Goal: Task Accomplishment & Management: Complete application form

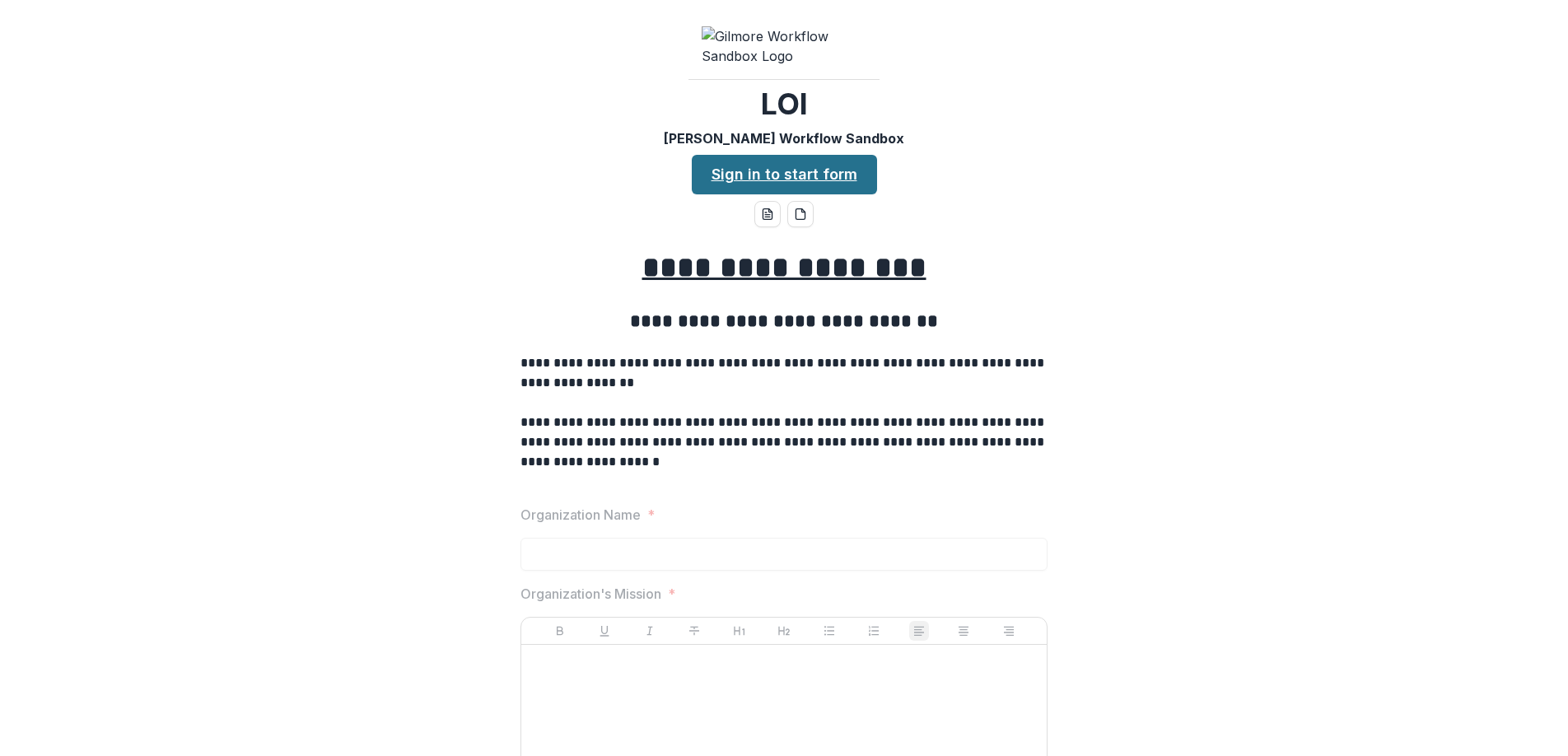
click at [812, 195] on link "Sign in to start form" at bounding box center [784, 175] width 185 height 40
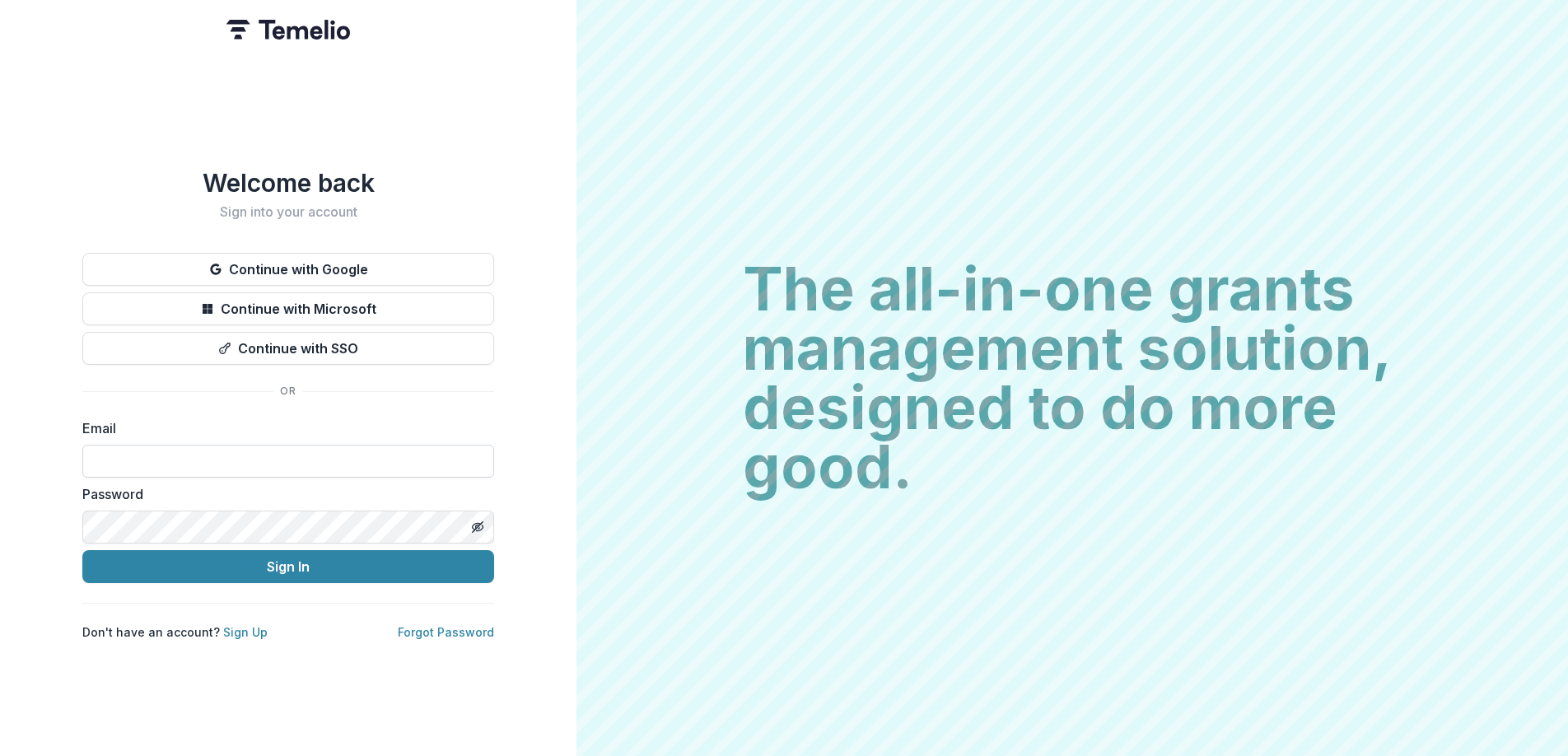
click at [152, 454] on input at bounding box center [287, 461] width 412 height 33
type input "**********"
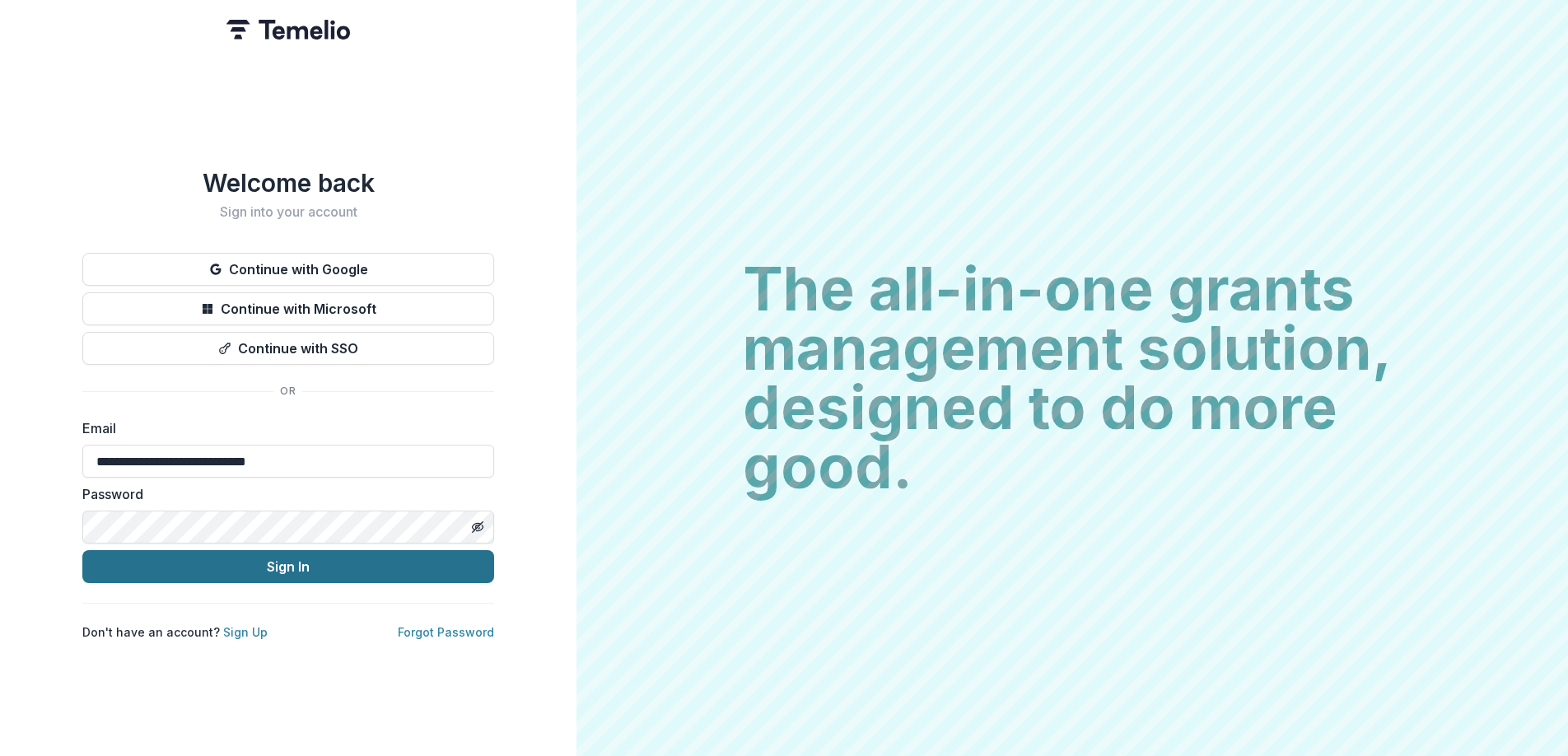
click at [327, 567] on button "Sign In" at bounding box center [287, 566] width 412 height 33
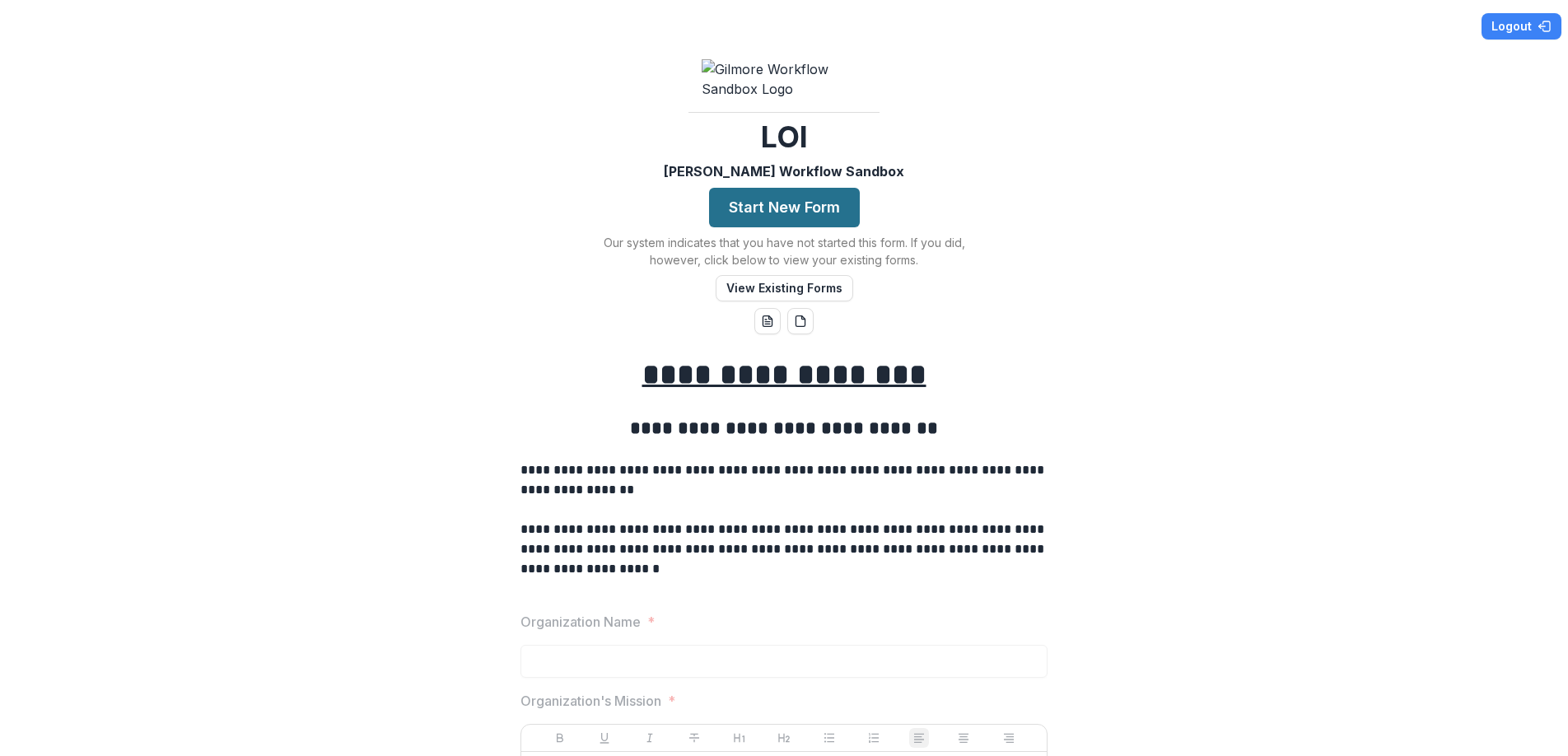
click at [820, 228] on button "Start New Form" at bounding box center [784, 207] width 150 height 40
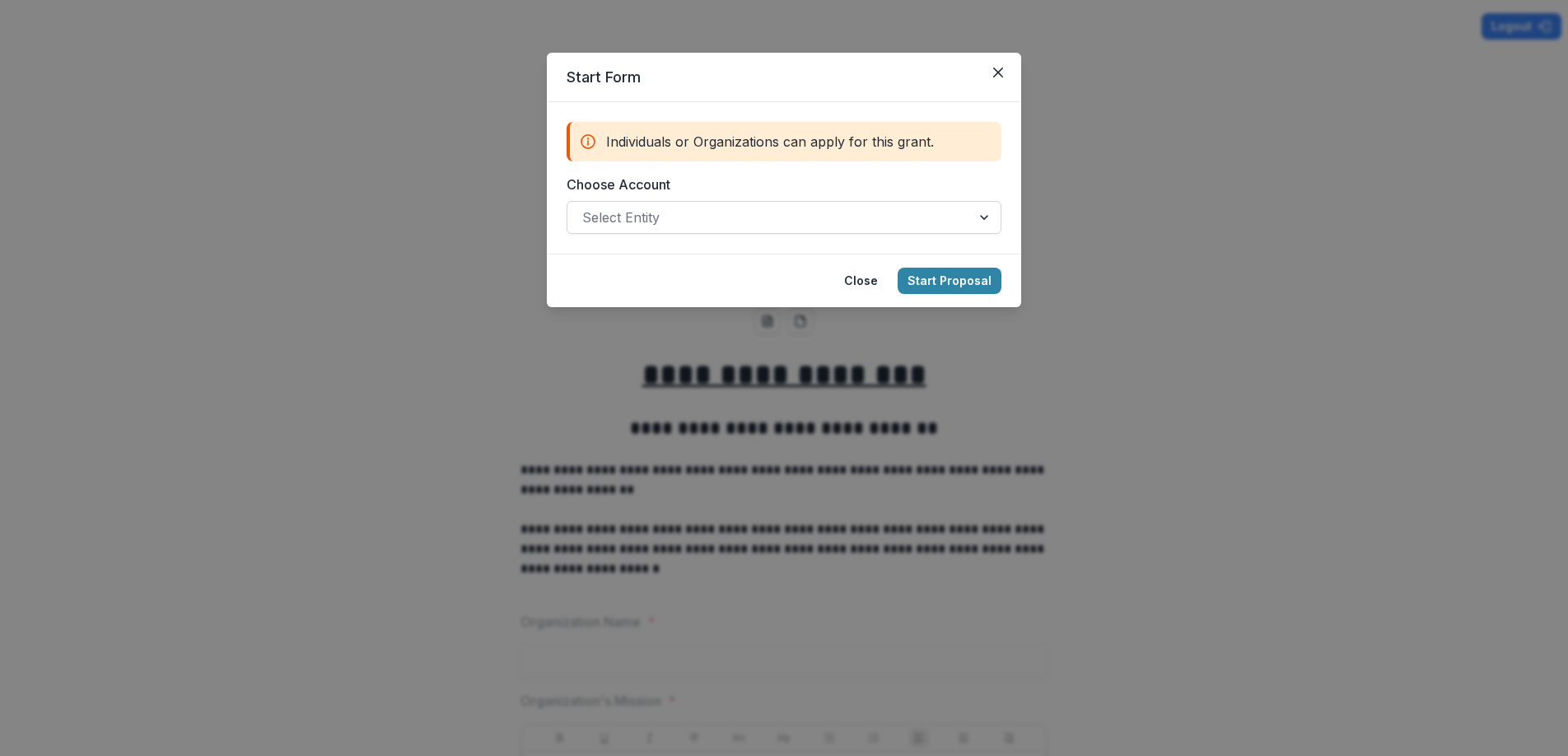
click at [725, 218] on div at bounding box center [770, 217] width 374 height 23
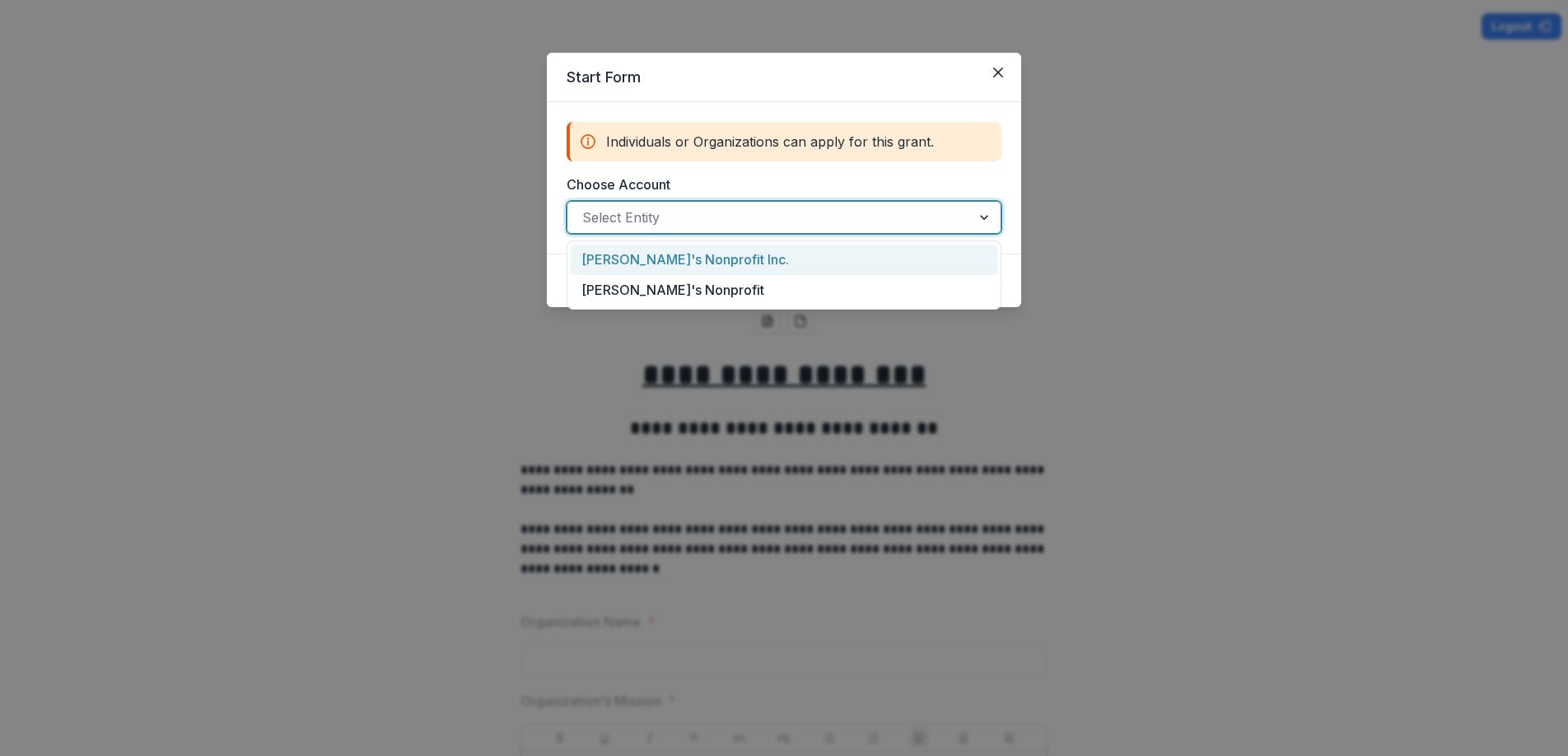
click at [737, 256] on div "[PERSON_NAME]'s Nonprofit Inc." at bounding box center [784, 260] width 426 height 31
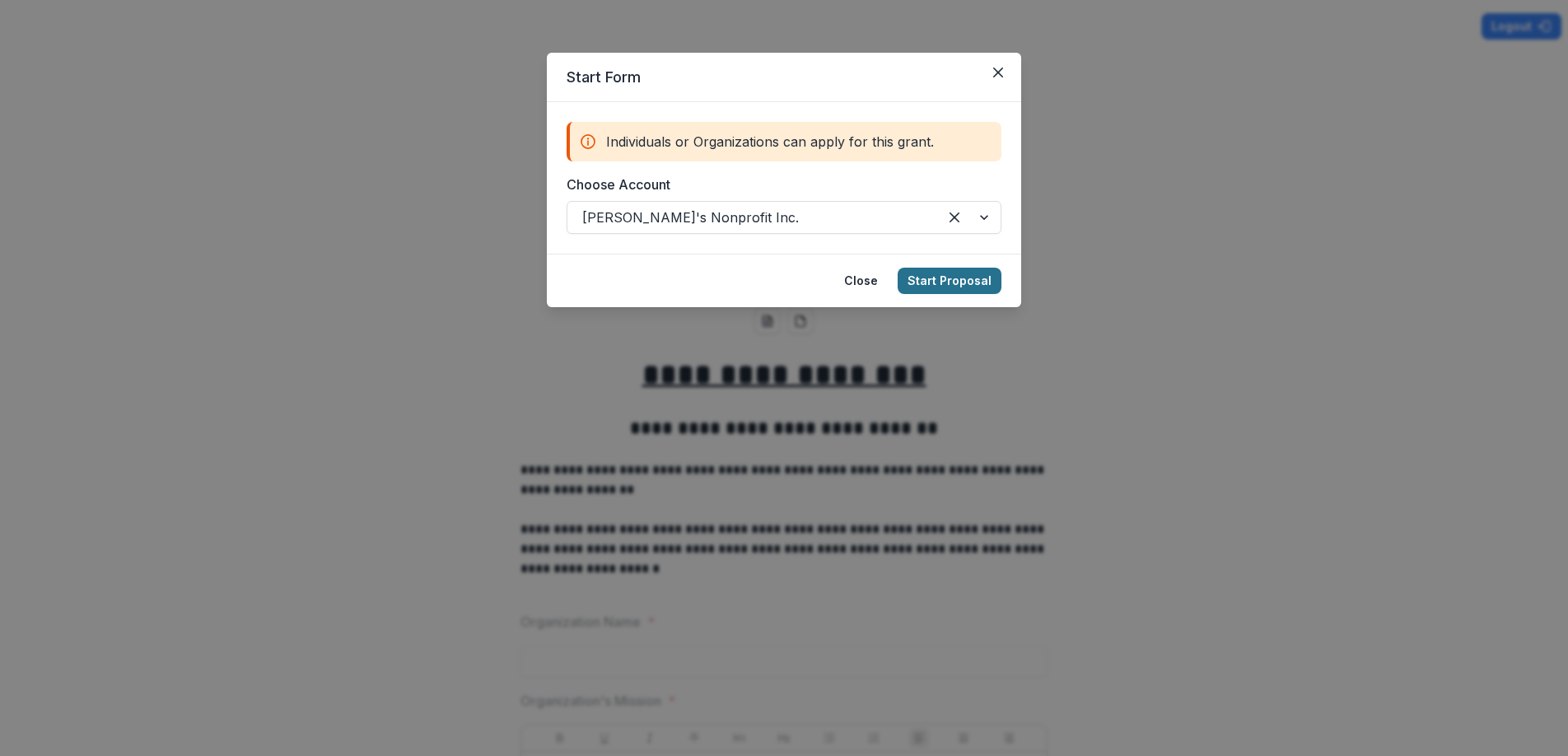
click at [964, 286] on button "Start Proposal" at bounding box center [950, 281] width 104 height 26
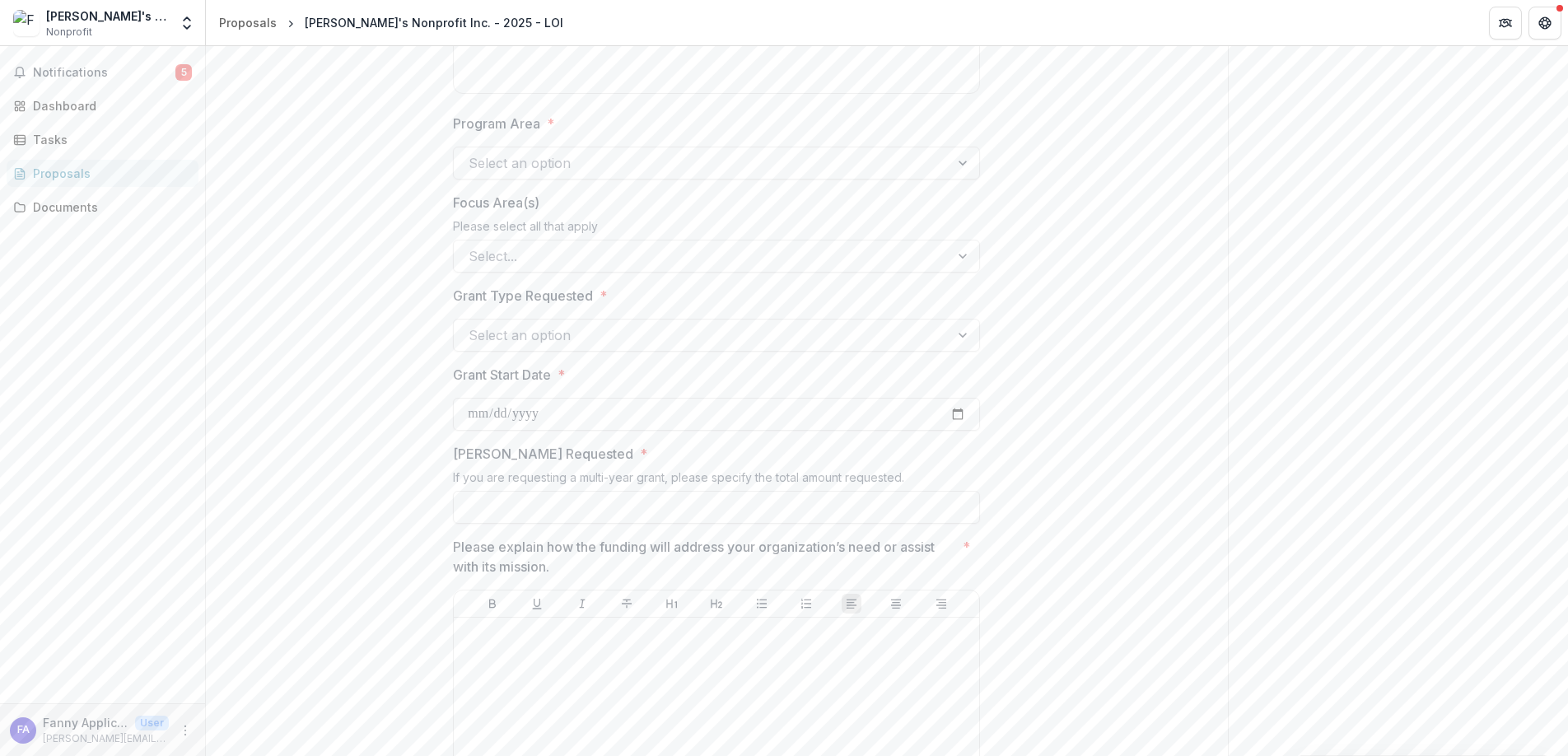
scroll to position [931, 0]
click at [715, 172] on div at bounding box center [701, 160] width 466 height 23
click at [620, 250] on div "Improving Society" at bounding box center [715, 249] width 521 height 31
click at [613, 264] on div at bounding box center [701, 253] width 466 height 23
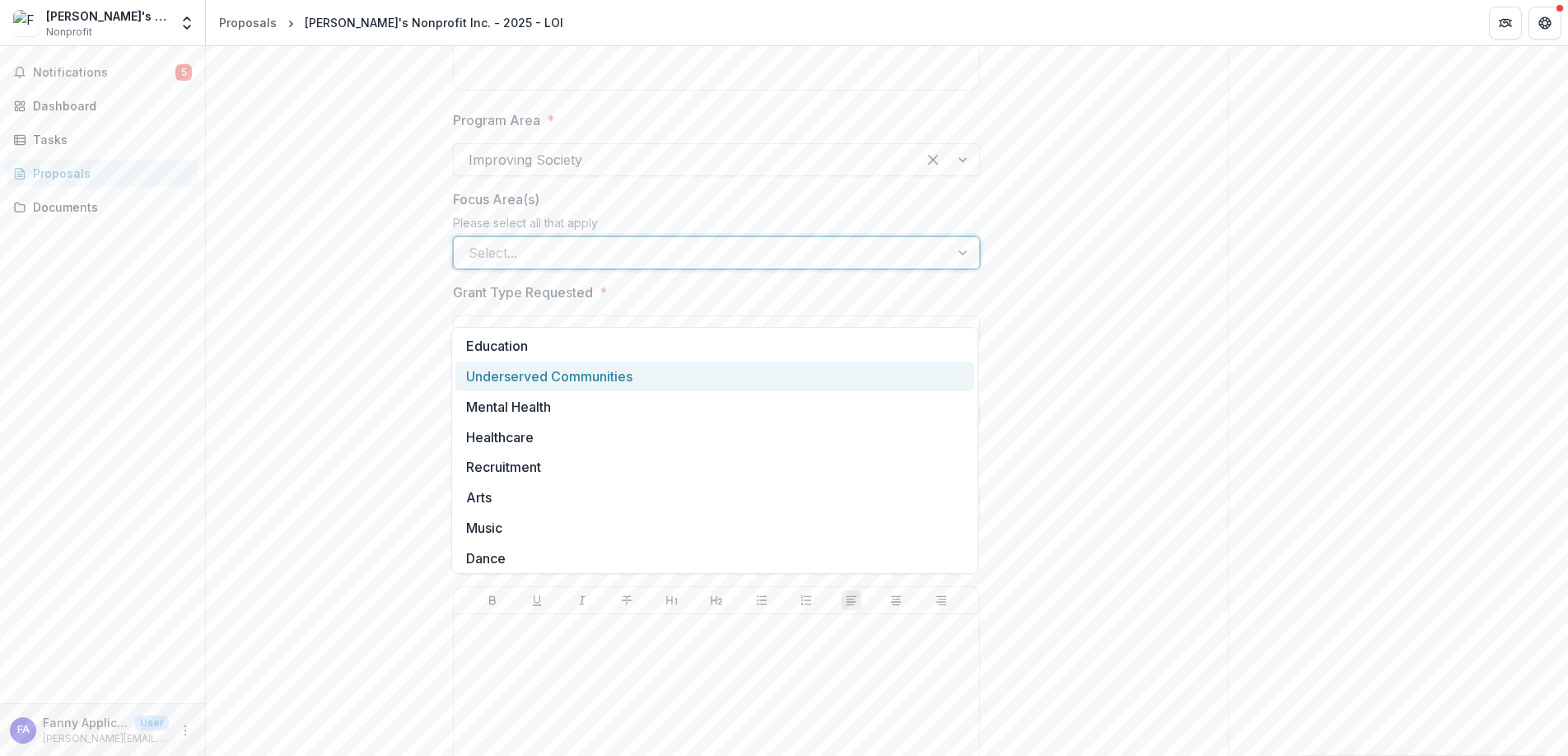
click at [594, 382] on div "Underserved Communities" at bounding box center [715, 377] width 519 height 31
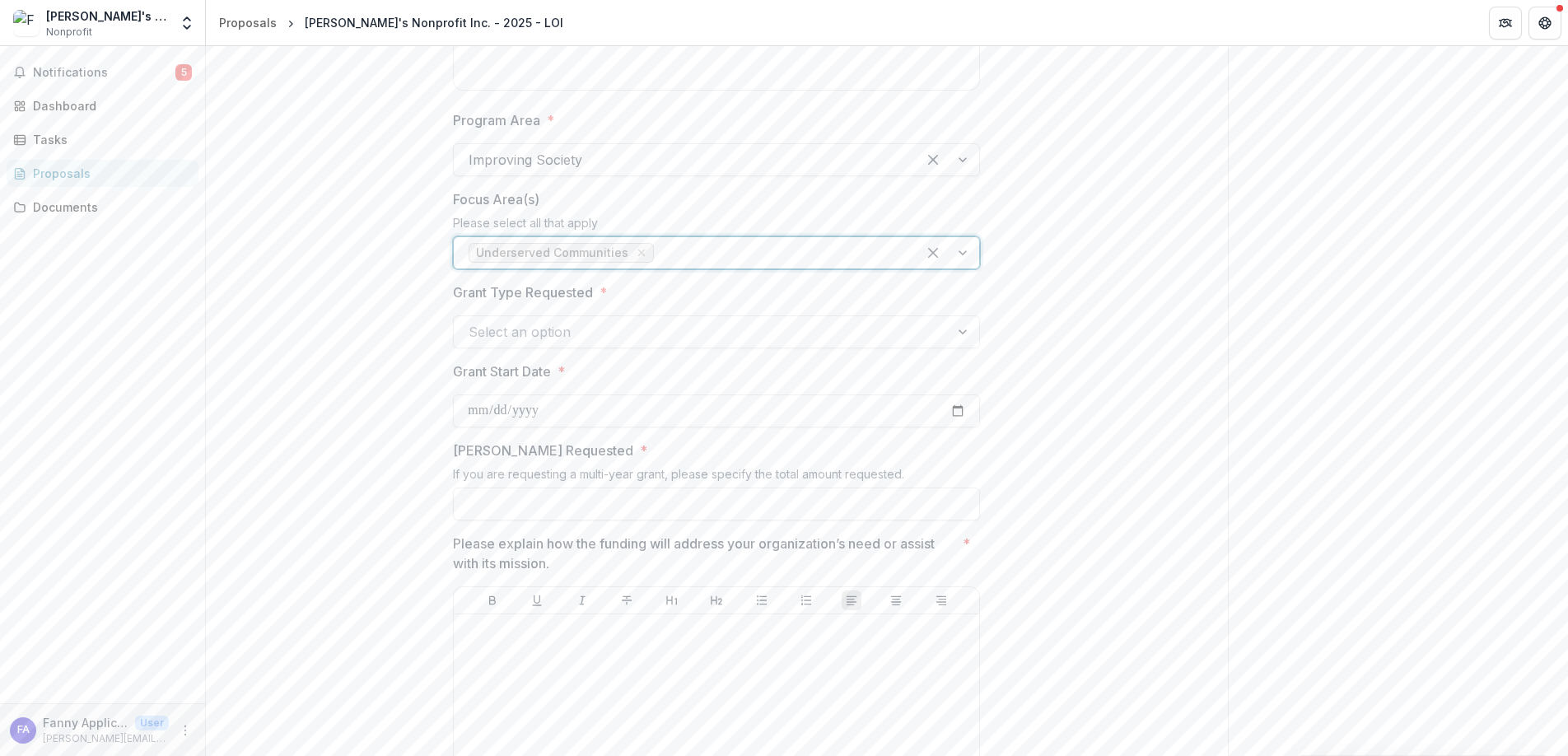
click at [704, 264] on div at bounding box center [779, 253] width 245 height 23
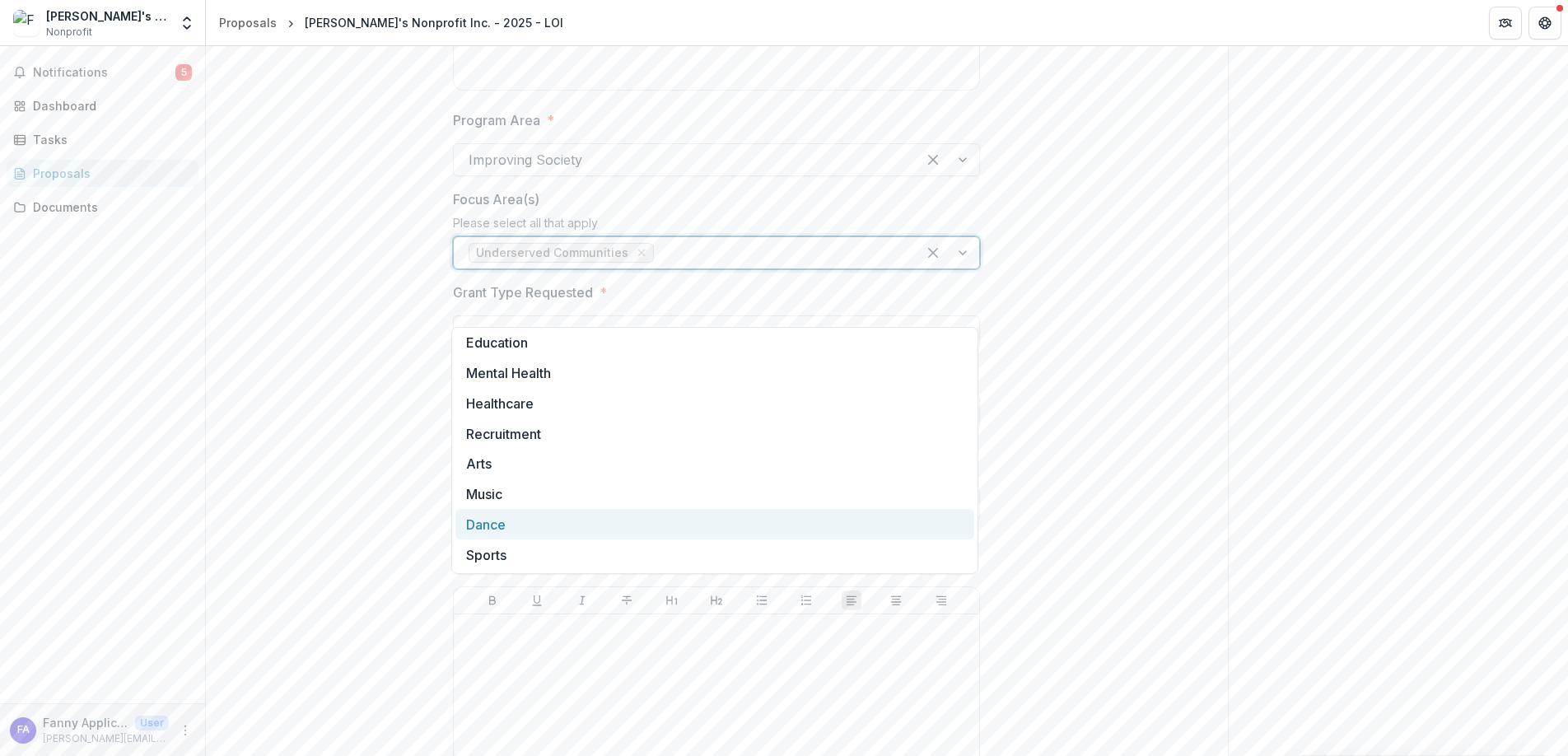
scroll to position [0, 0]
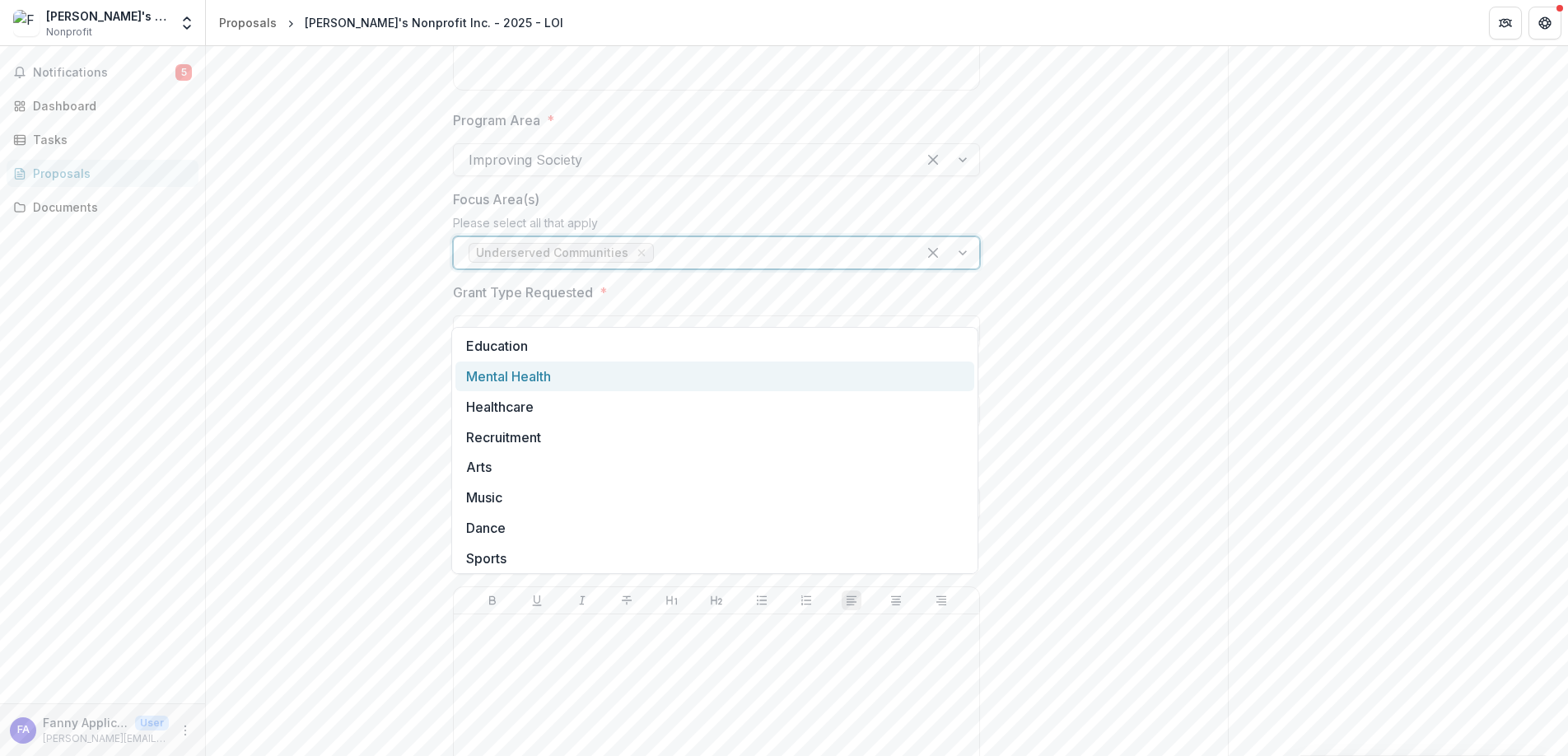
click at [594, 378] on div "Mental Health" at bounding box center [715, 377] width 519 height 31
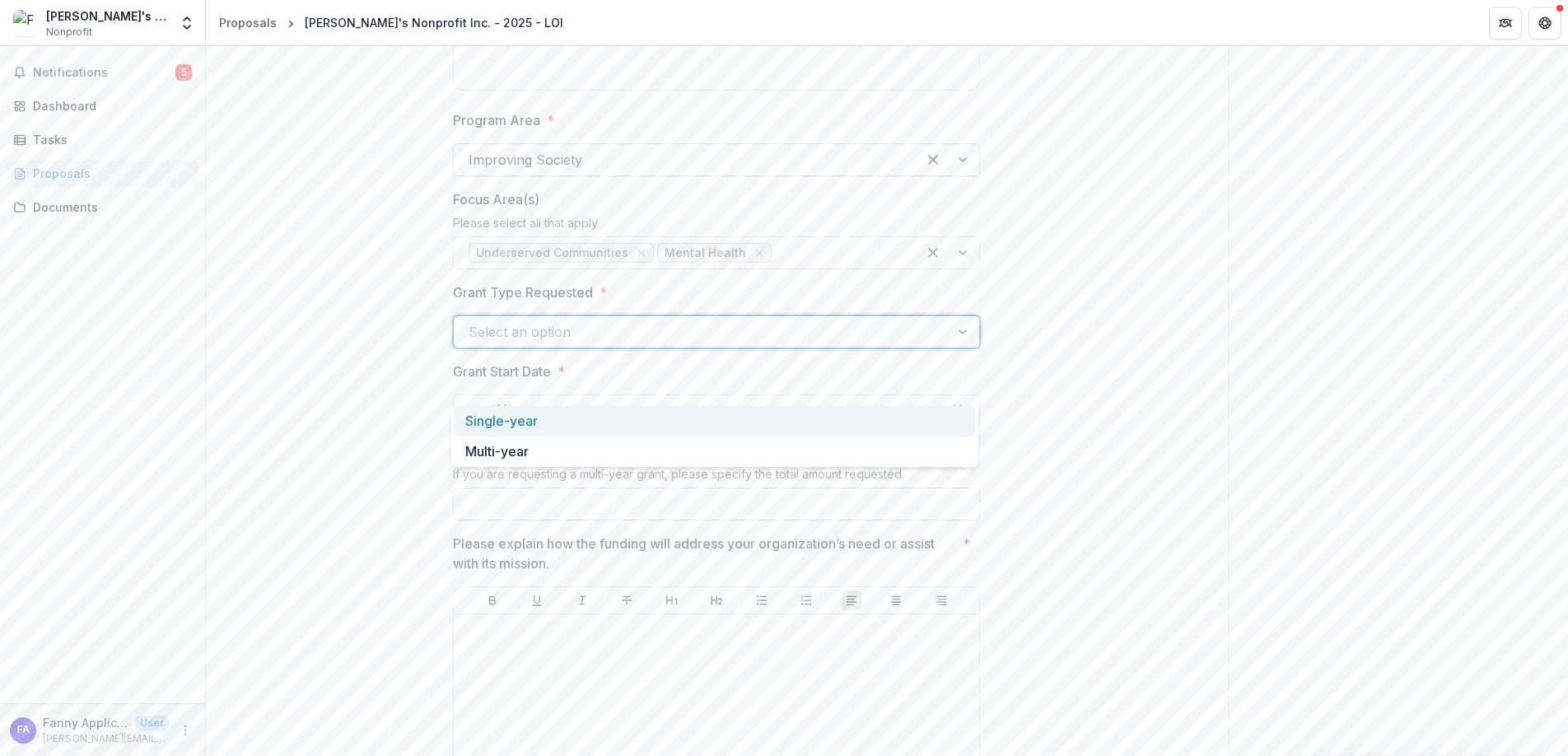
click at [635, 343] on div at bounding box center [701, 332] width 466 height 23
click at [582, 418] on div "Single-year" at bounding box center [715, 421] width 521 height 31
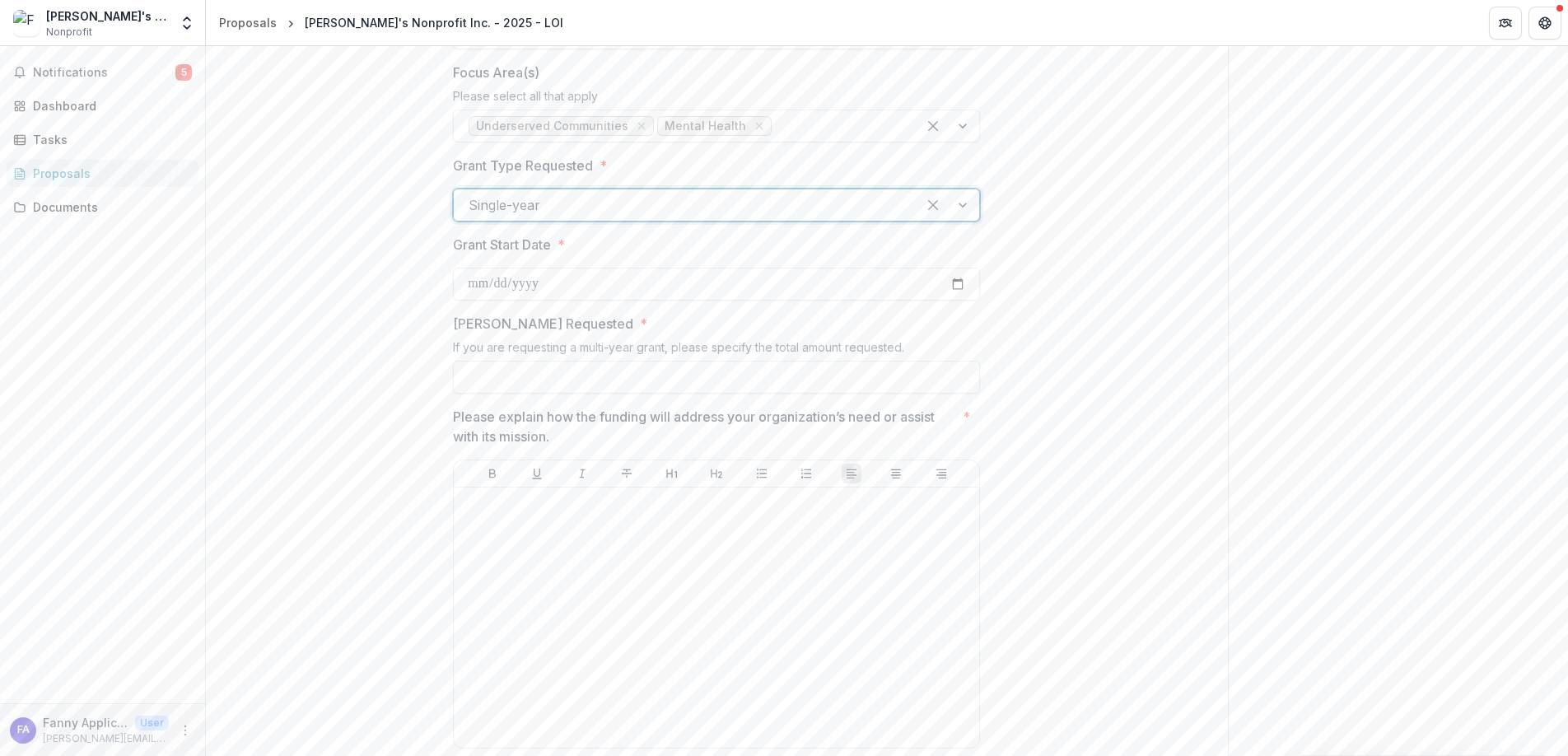
scroll to position [1094, 0]
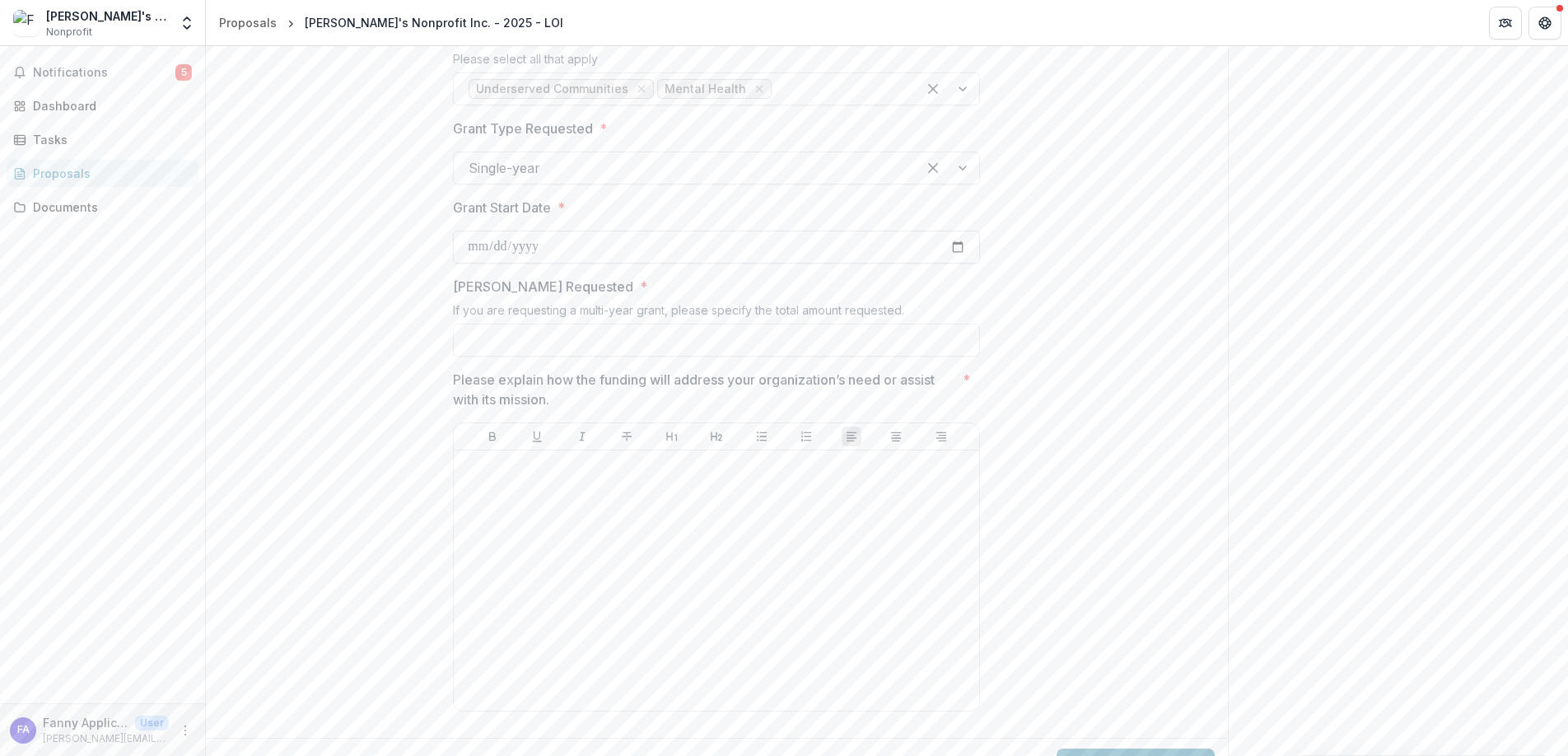
click at [589, 263] on input "Grant Start Date *" at bounding box center [716, 247] width 527 height 33
click at [958, 263] on input "Grant Start Date *" at bounding box center [716, 247] width 527 height 33
type input "**********"
click at [518, 357] on input "Grant Amount Requested *" at bounding box center [716, 340] width 527 height 33
type input "*******"
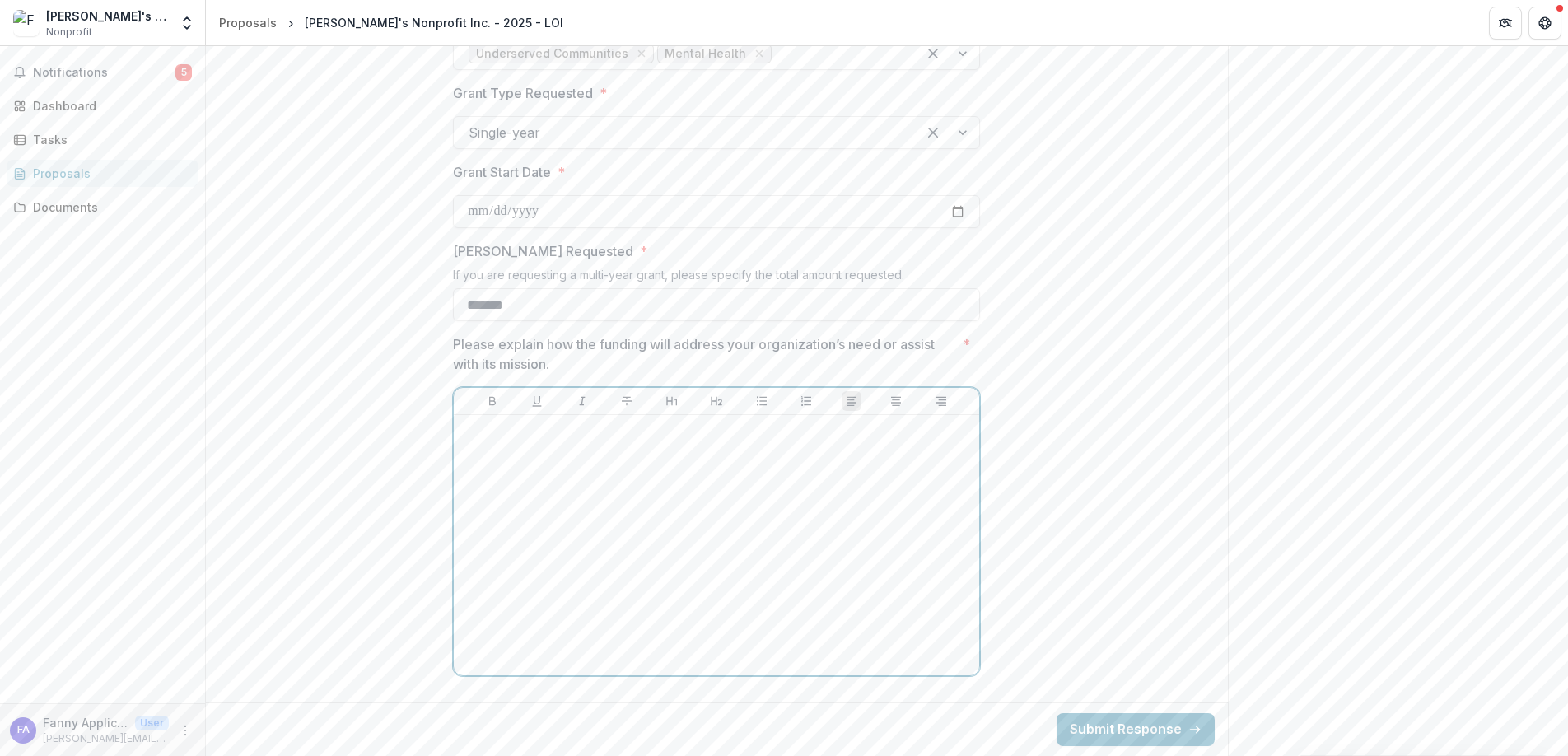
click at [609, 482] on div at bounding box center [716, 545] width 512 height 247
click at [1115, 720] on button "Submit Response" at bounding box center [1136, 729] width 158 height 33
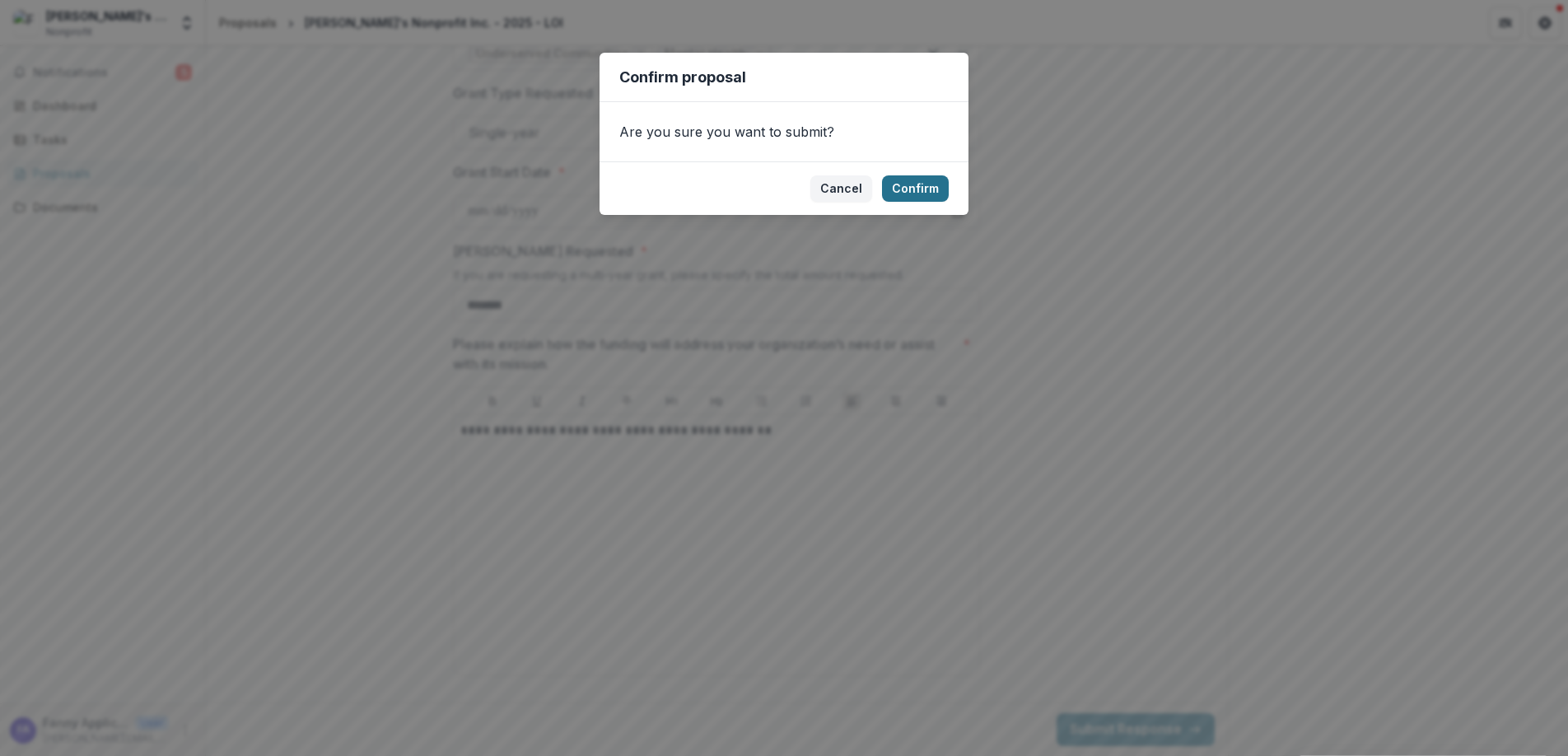
click at [924, 190] on button "Confirm" at bounding box center [914, 188] width 67 height 26
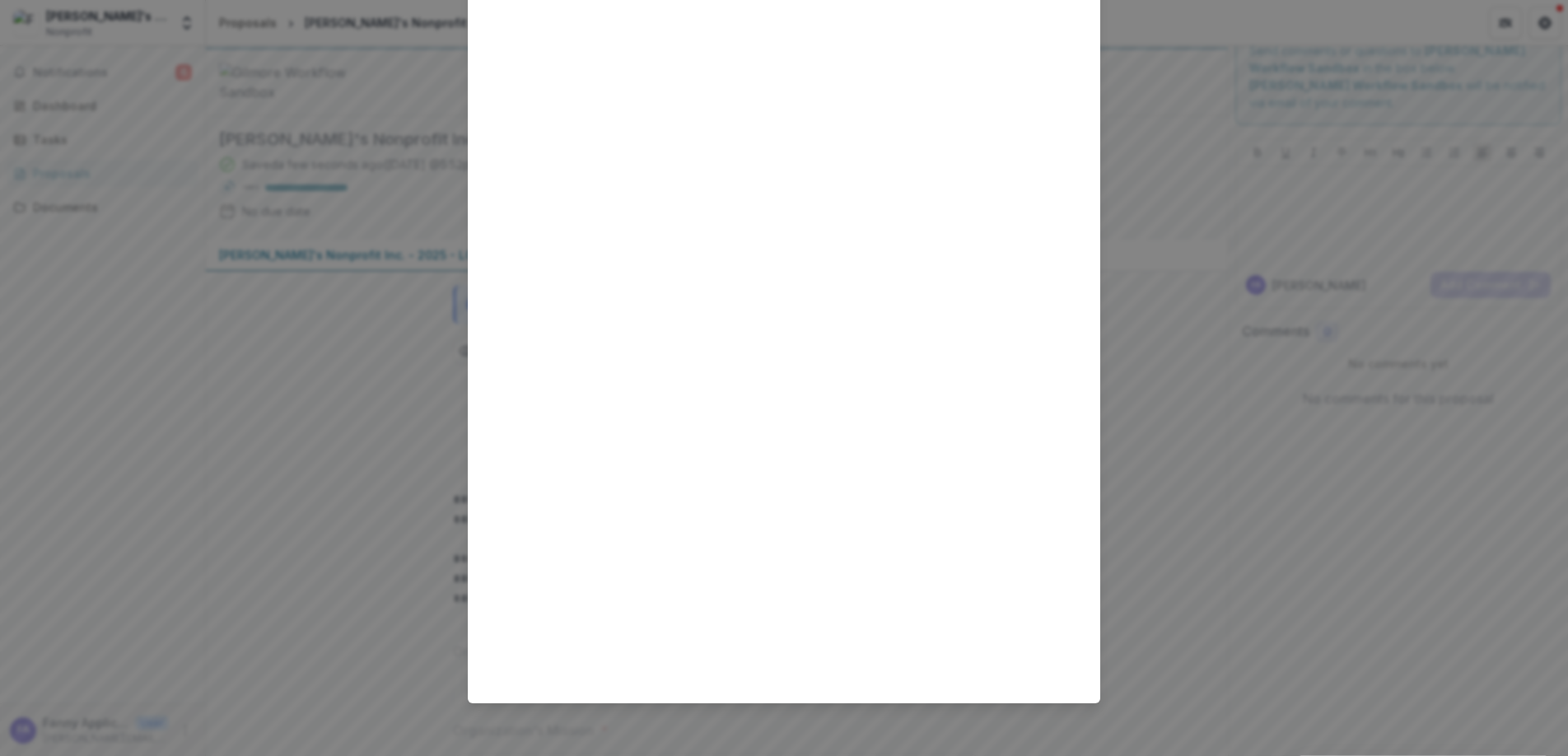
scroll to position [0, 0]
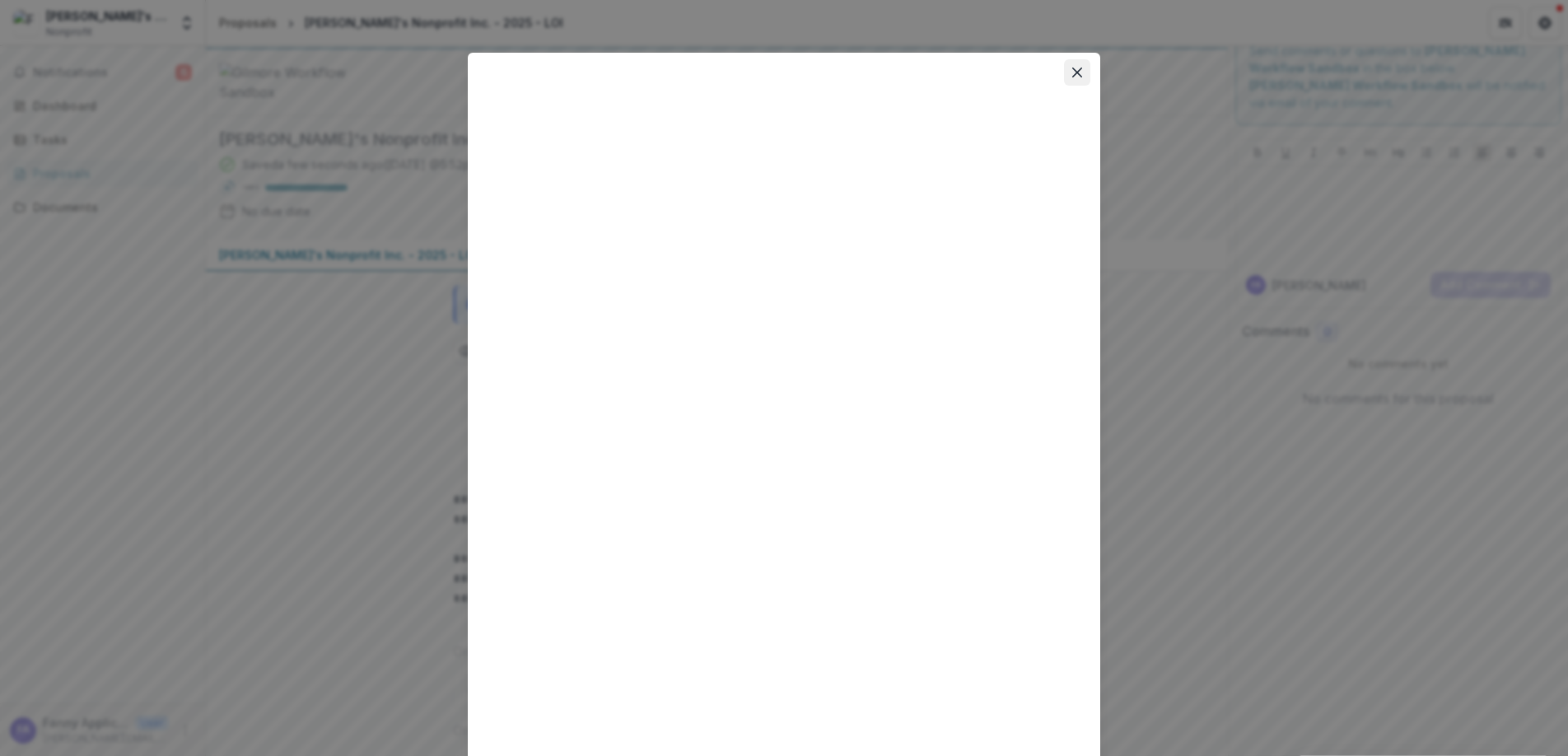
click at [1080, 72] on button "Close" at bounding box center [1076, 71] width 26 height 26
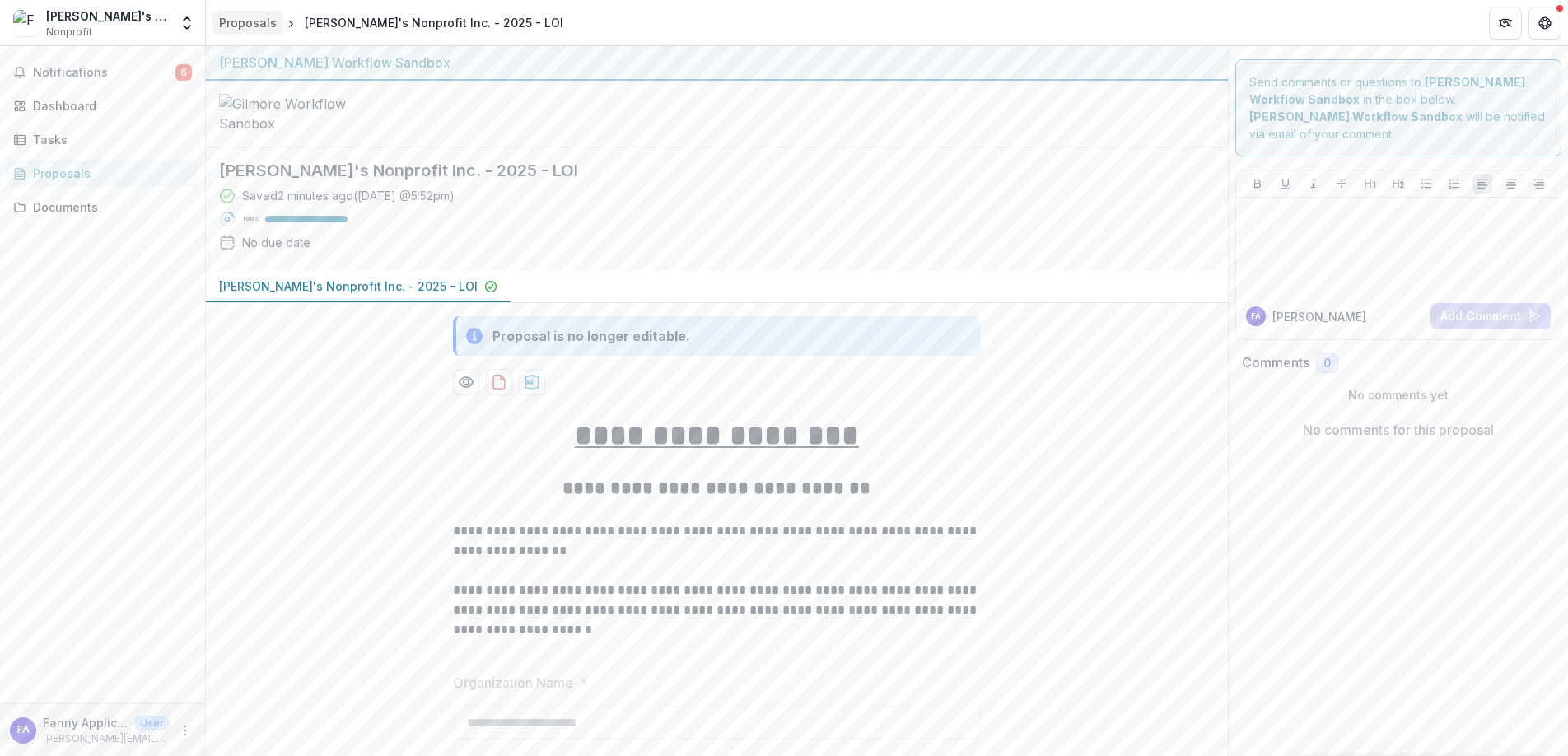
click at [250, 25] on div "Proposals" at bounding box center [248, 23] width 58 height 17
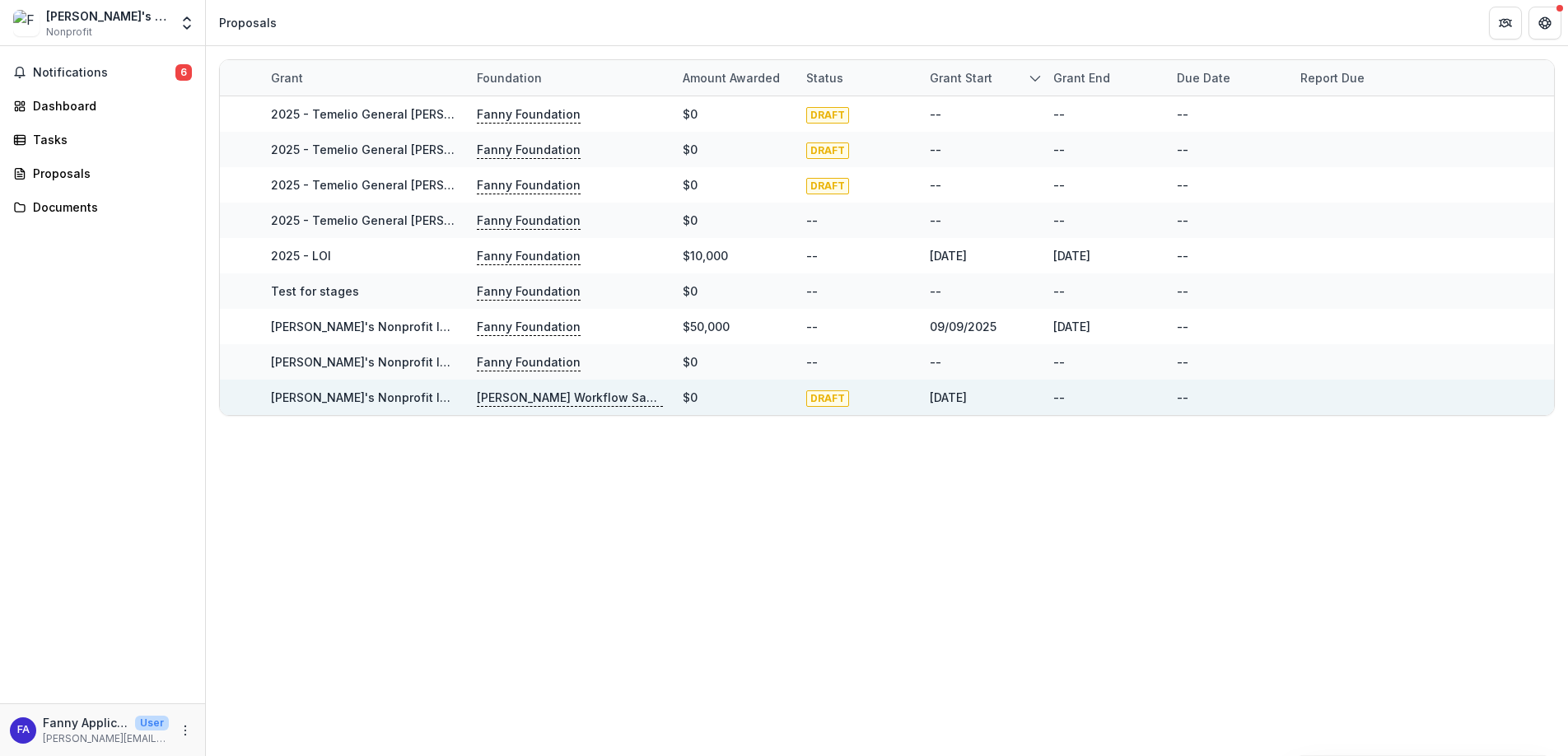
click at [533, 396] on p "[PERSON_NAME] Workflow Sandbox" at bounding box center [569, 397] width 186 height 18
click at [344, 397] on link "Fanny's Nonprofit Inc. - 2025 - LOI" at bounding box center [400, 397] width 258 height 14
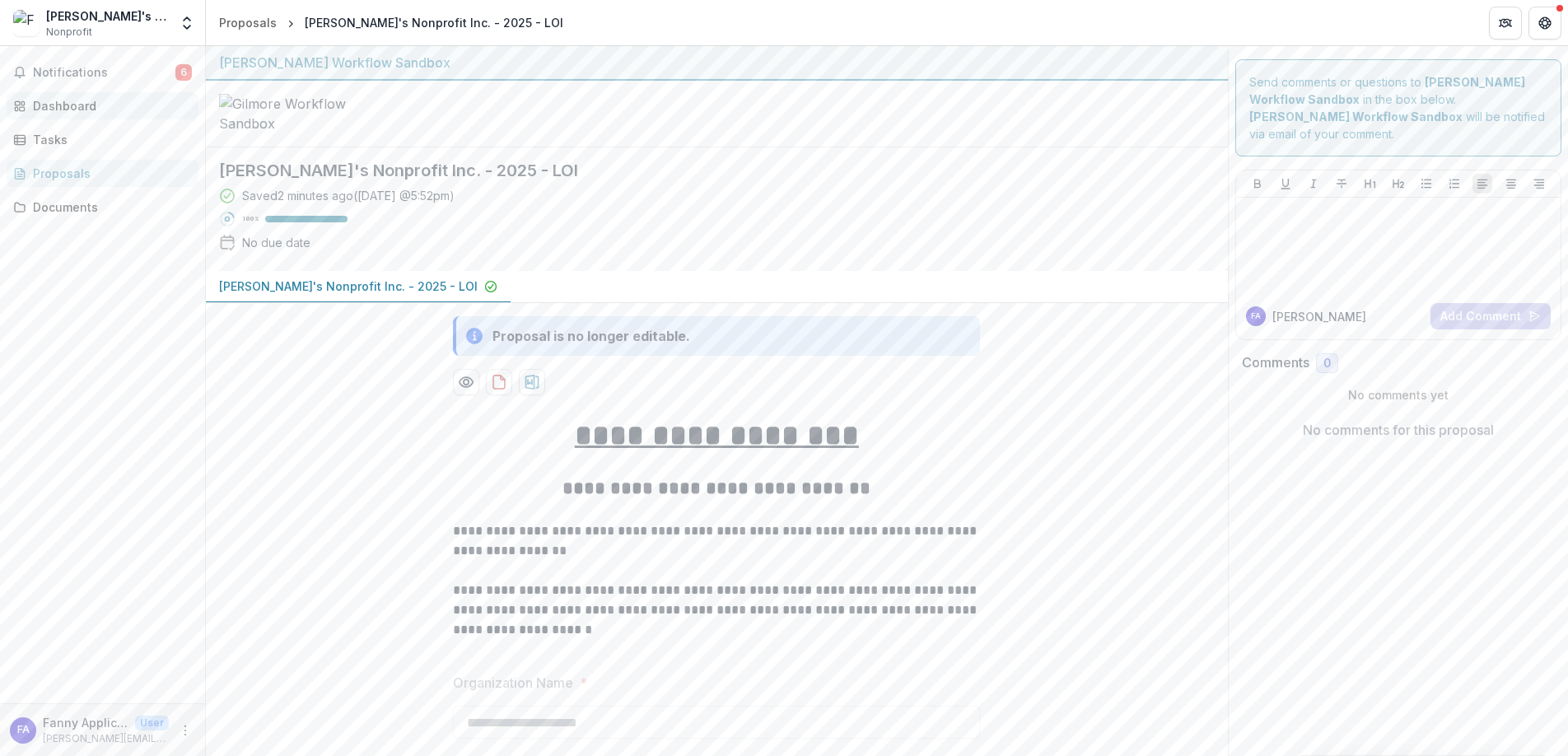
click at [93, 103] on div "Dashboard" at bounding box center [109, 106] width 152 height 17
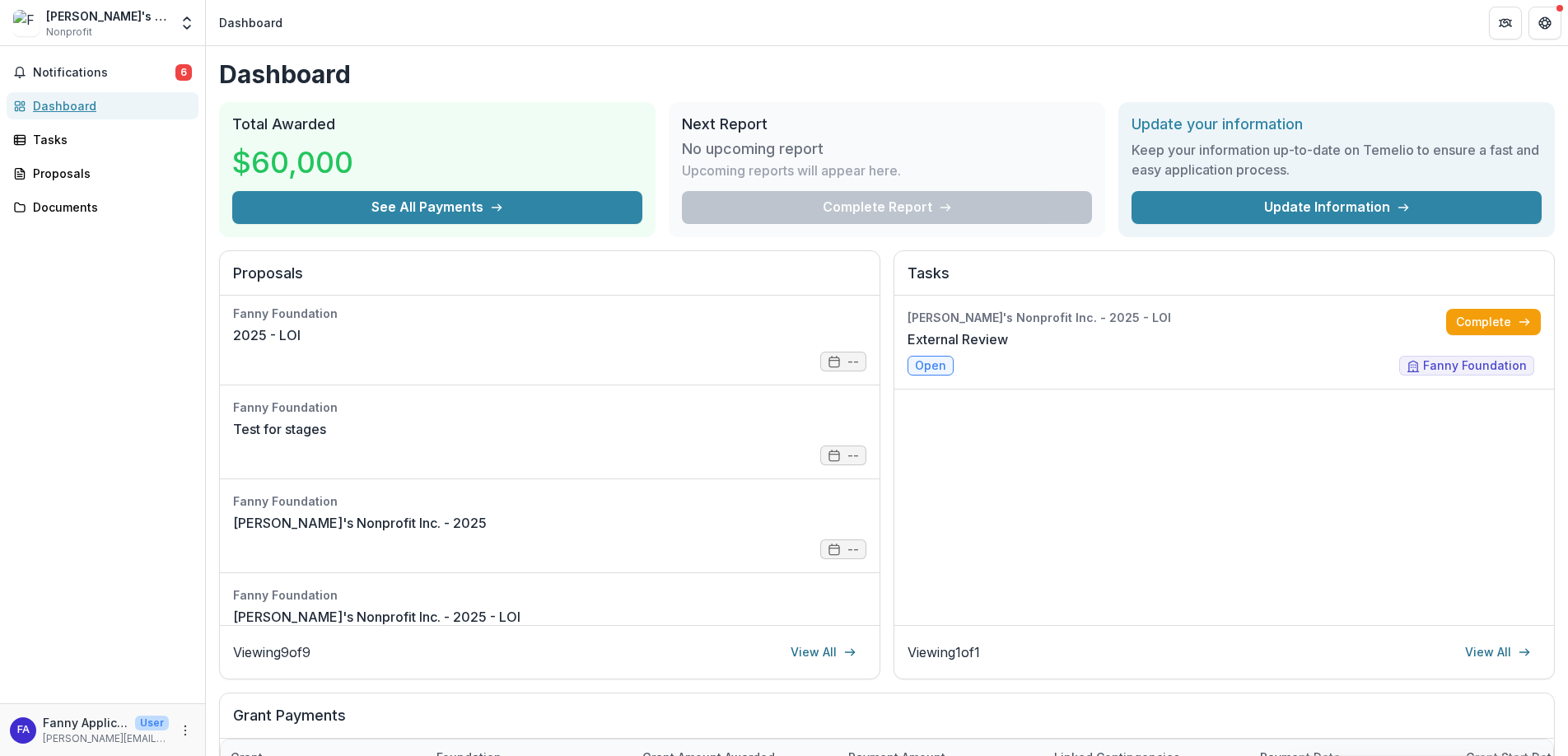
scroll to position [516, 0]
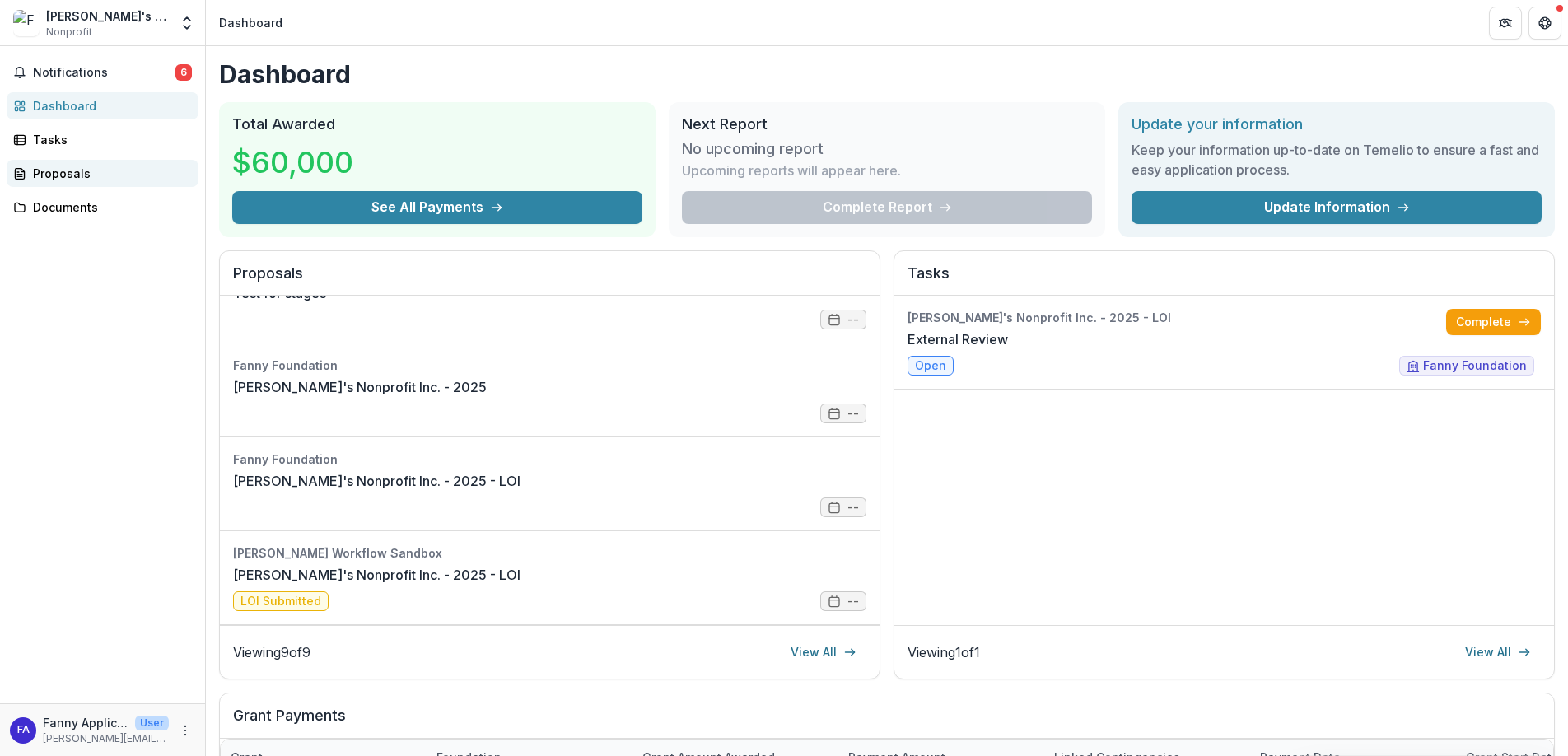
click at [95, 171] on div "Proposals" at bounding box center [109, 174] width 152 height 17
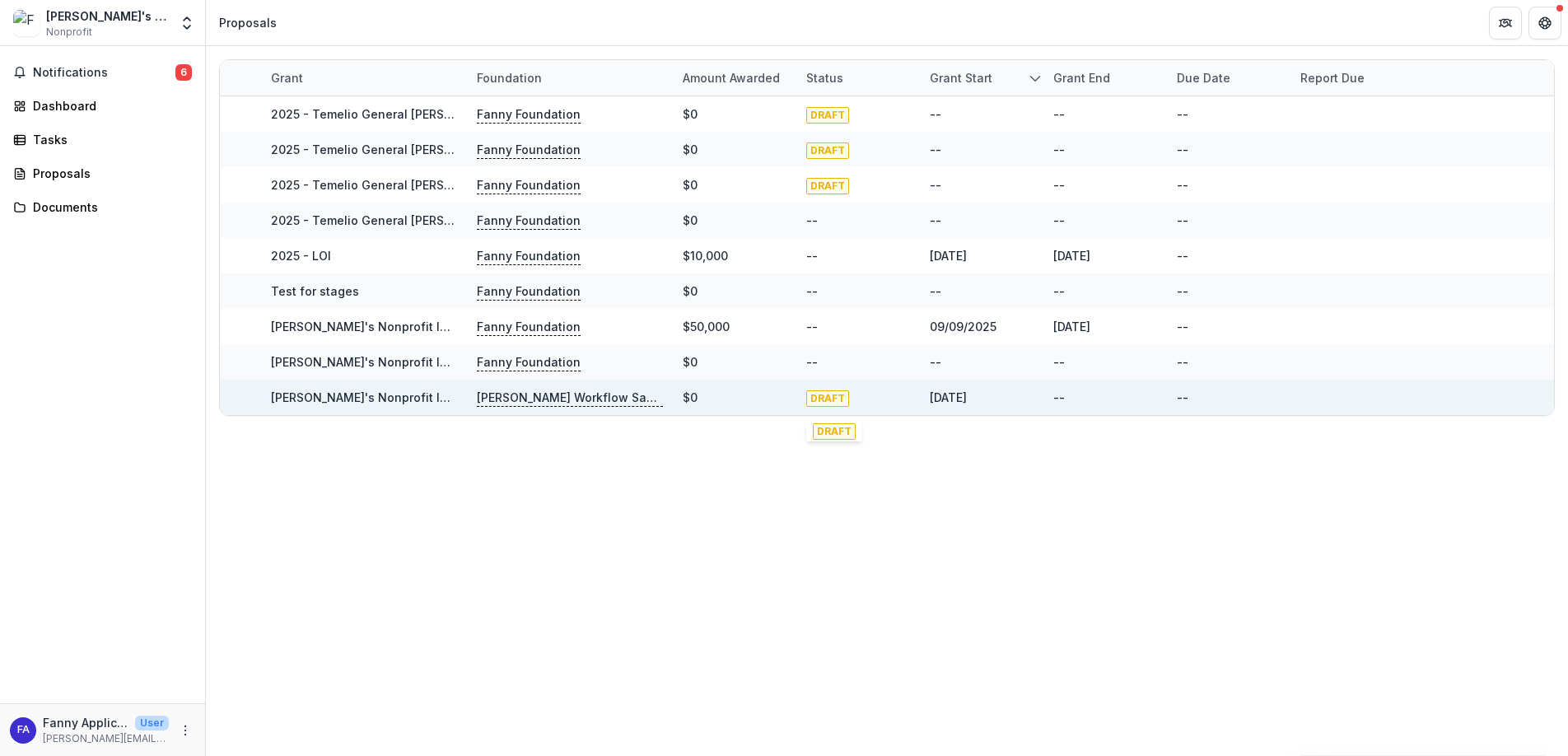
click at [834, 400] on span "DRAFT" at bounding box center [827, 398] width 42 height 16
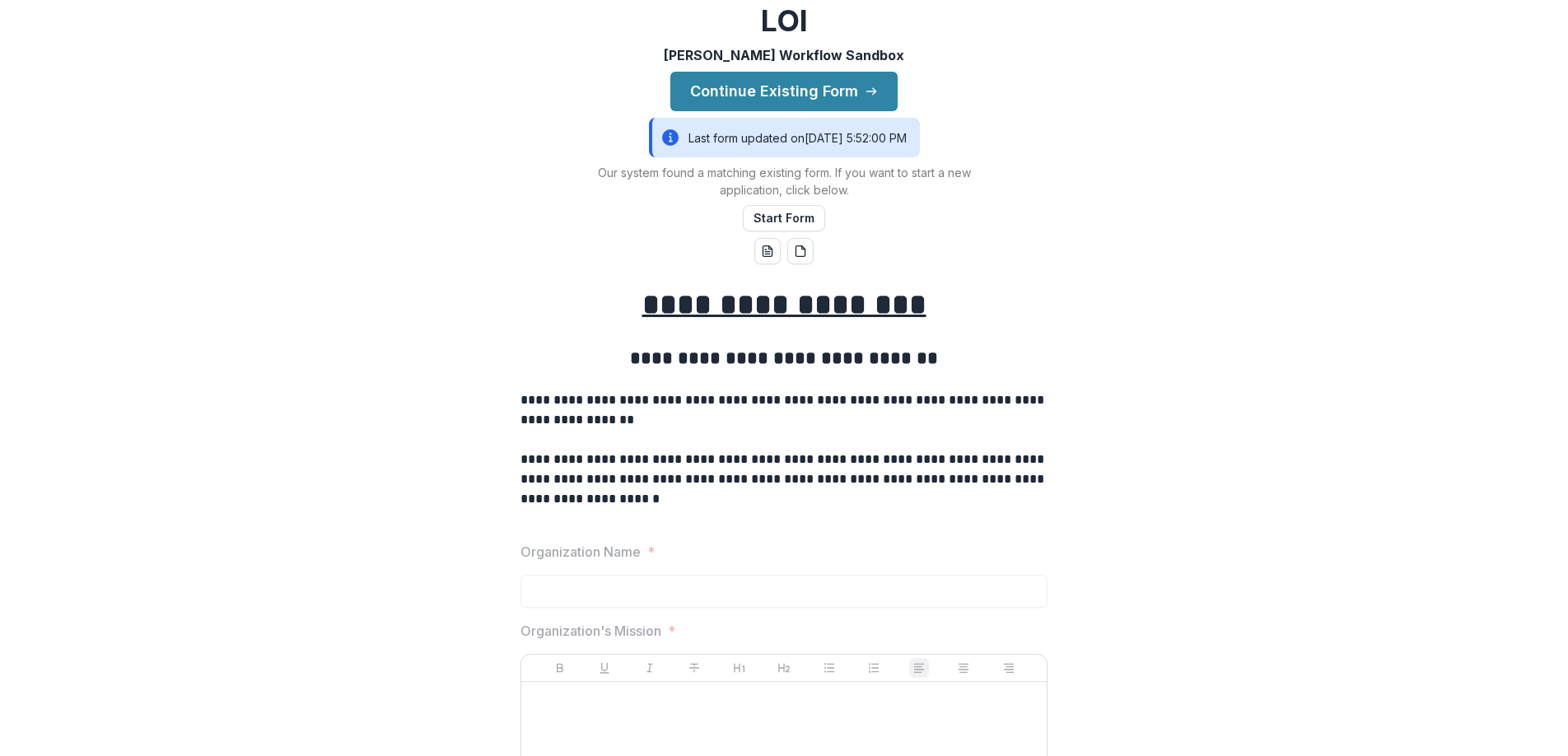
scroll to position [135, 0]
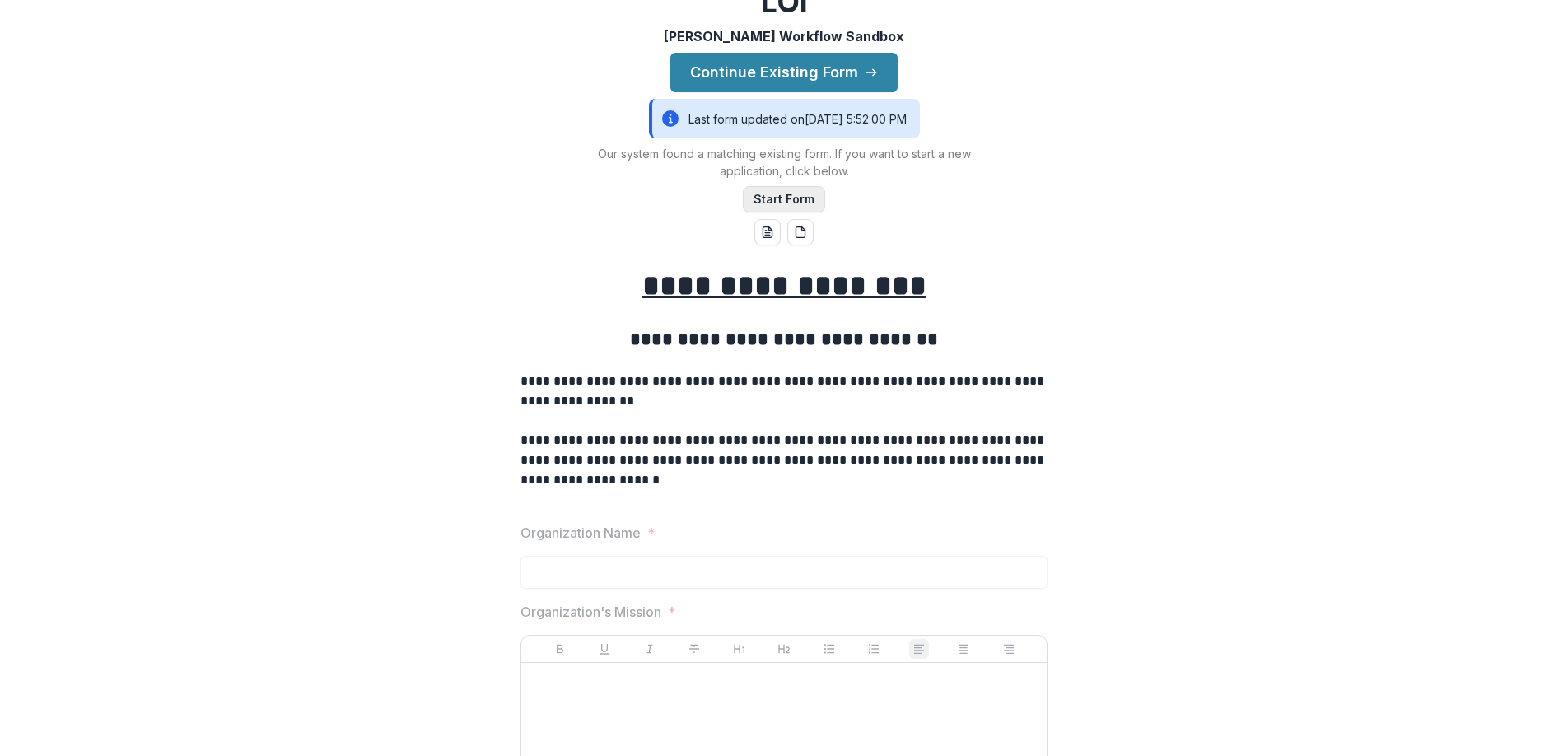
click at [790, 212] on button "Start Form" at bounding box center [783, 199] width 82 height 26
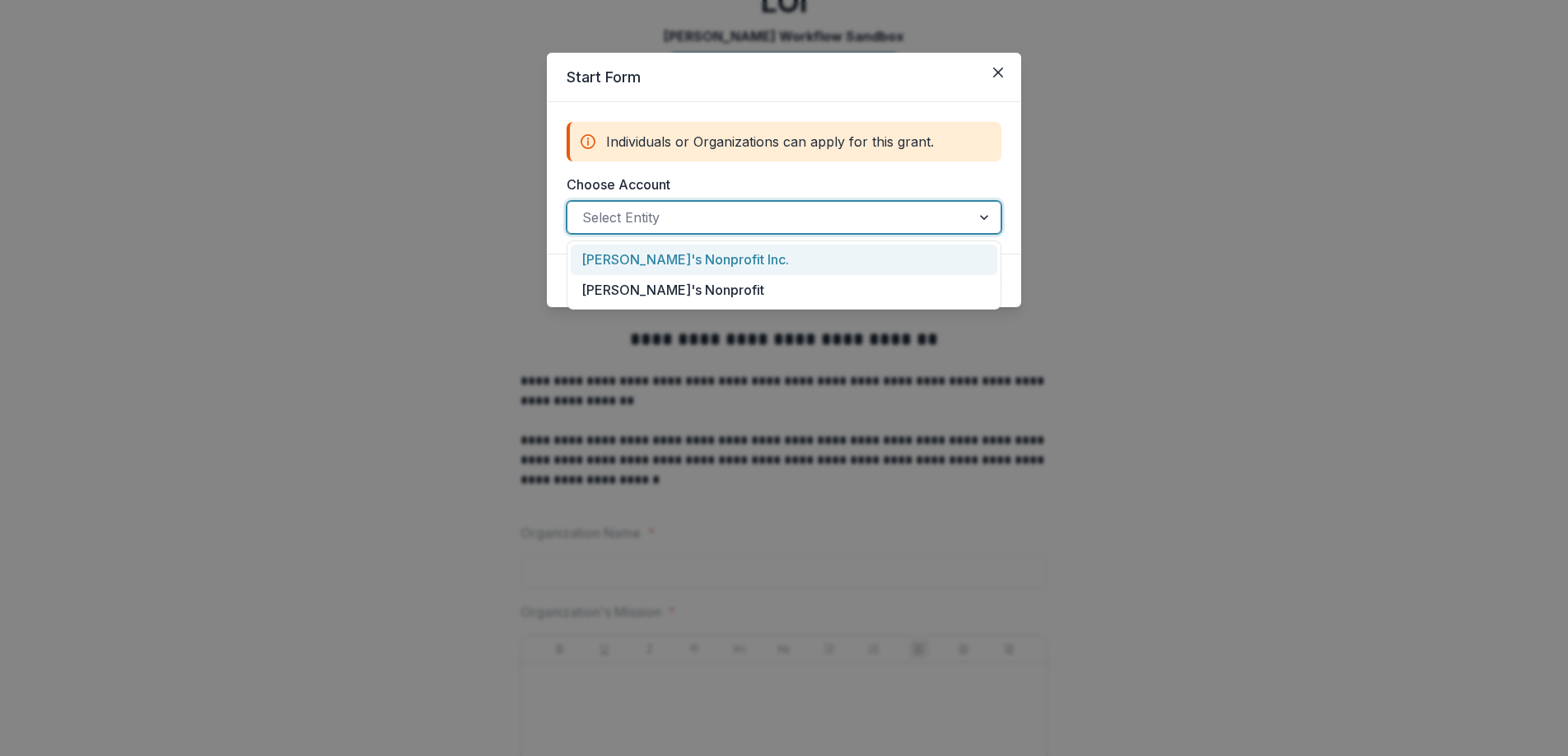
click at [658, 219] on div at bounding box center [770, 217] width 374 height 23
click at [664, 257] on div "Fanny's Nonprofit Inc." at bounding box center [784, 260] width 426 height 31
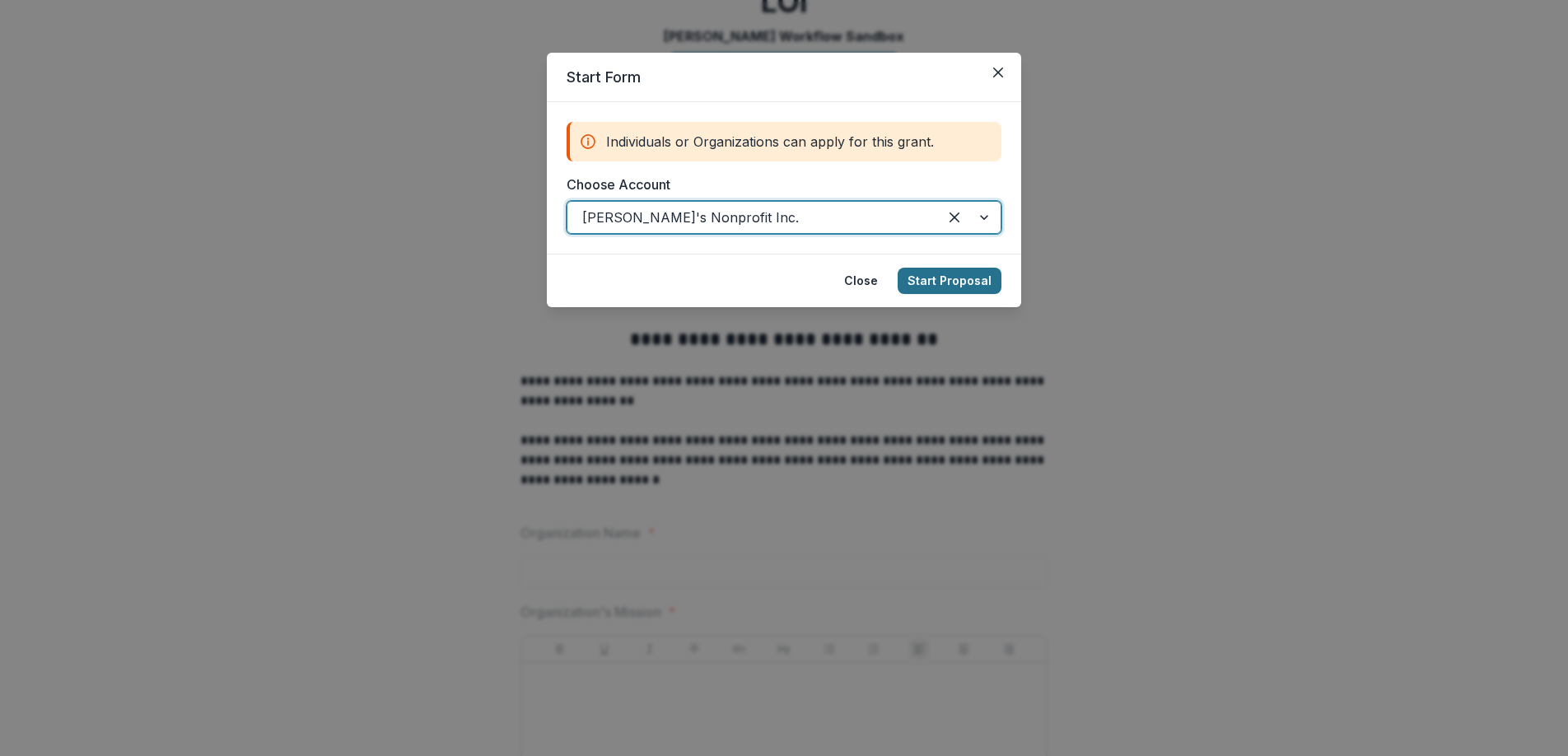
click at [966, 279] on button "Start Proposal" at bounding box center [950, 281] width 104 height 26
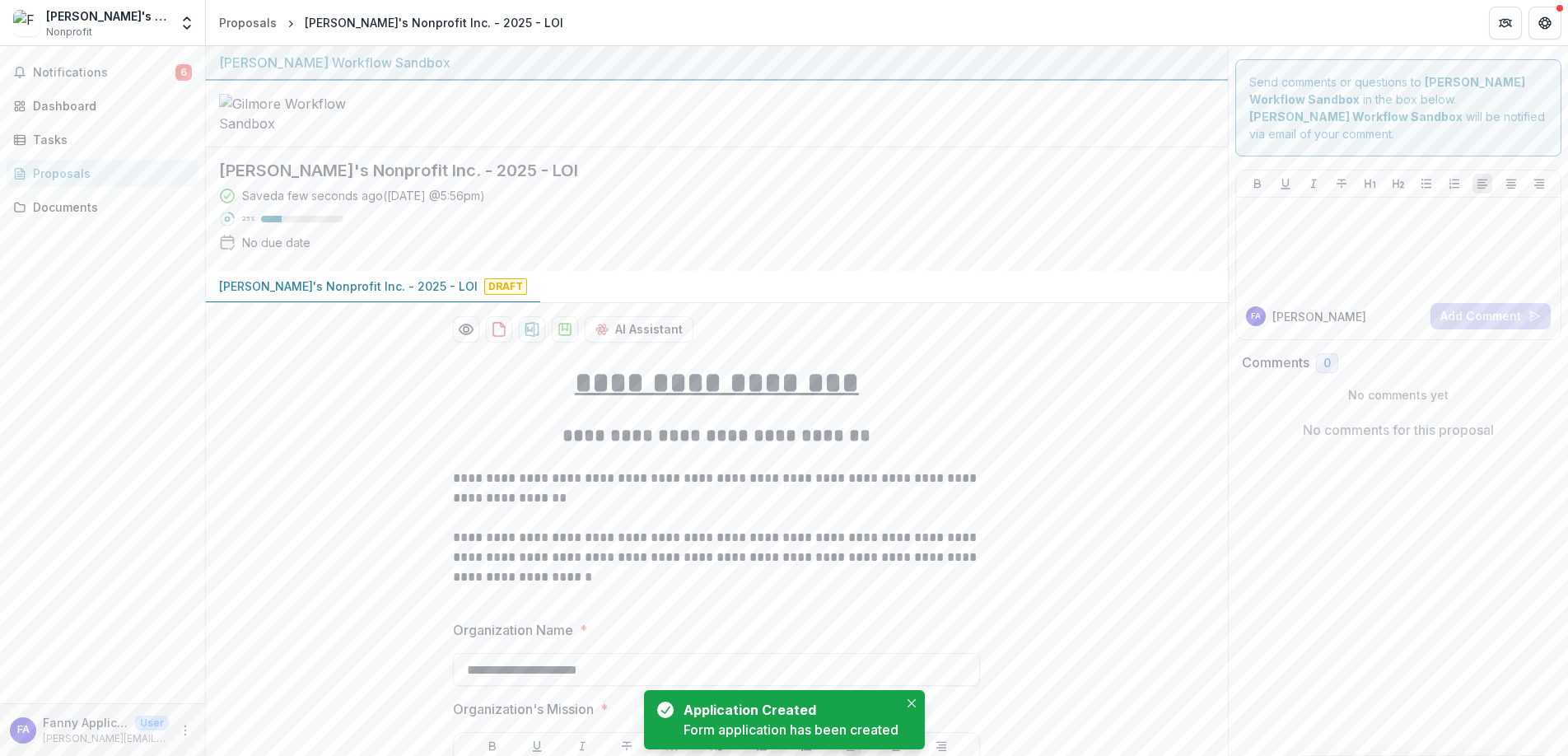
click at [485, 180] on h2 "Fanny's Nonprofit Inc. - 2025 - LOI" at bounding box center [703, 171] width 969 height 19
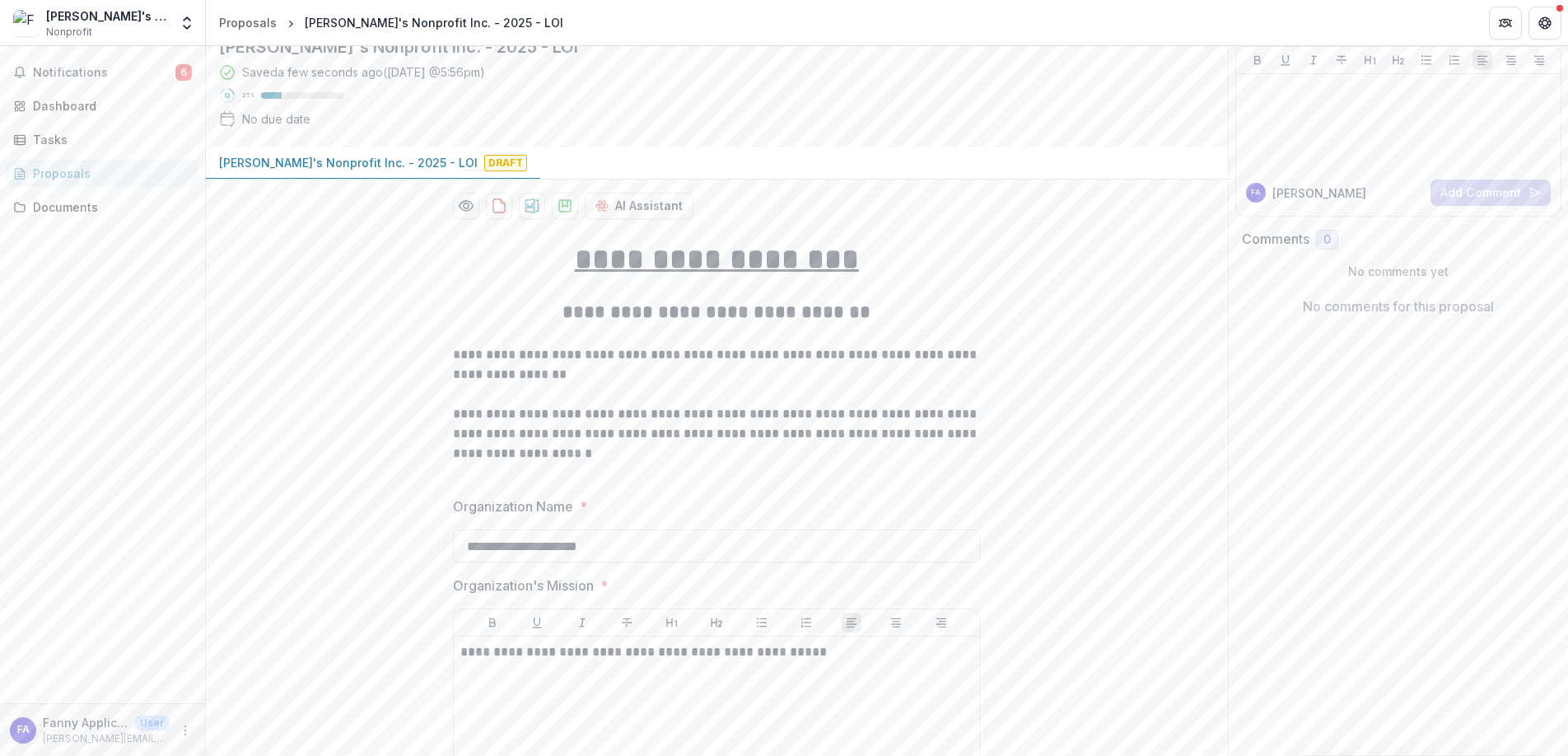
scroll to position [124, 0]
click at [362, 171] on p "Fanny's Nonprofit Inc. - 2025 - LOI" at bounding box center [348, 162] width 258 height 17
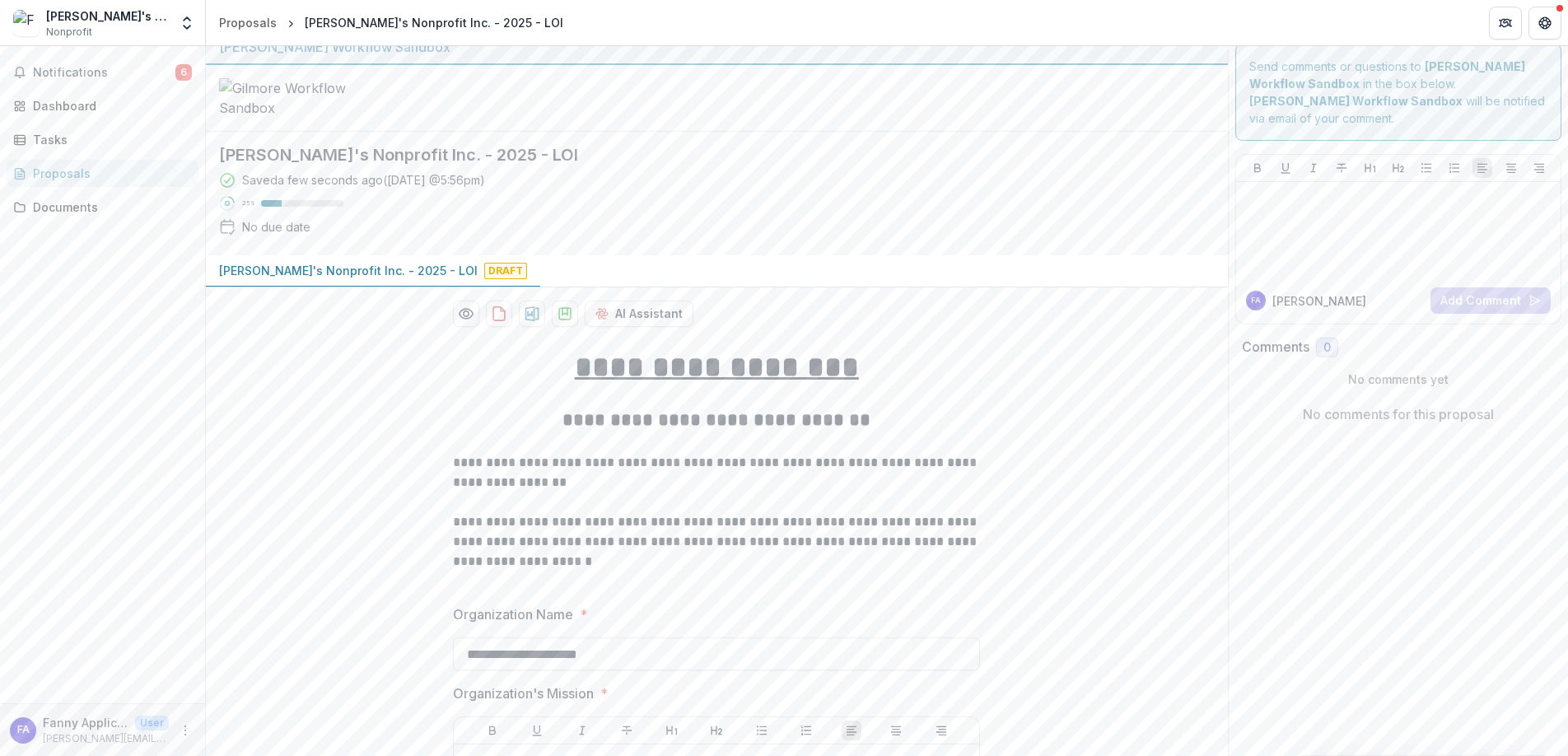
scroll to position [0, 0]
